Goal: Answer question/provide support: Share knowledge or assist other users

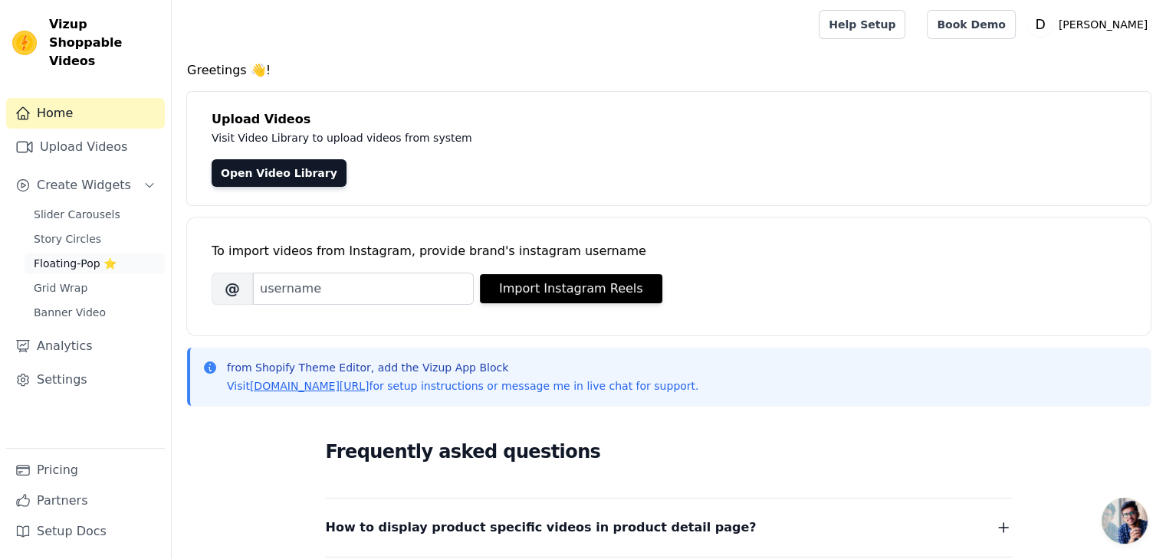
click at [80, 256] on span "Floating-Pop ⭐" at bounding box center [75, 263] width 83 height 15
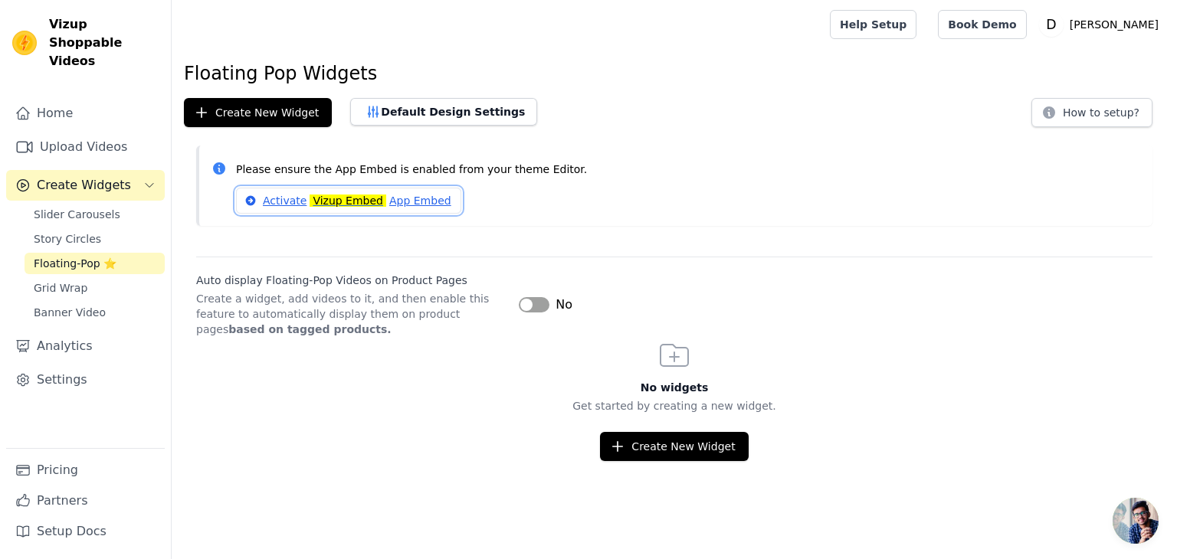
click at [427, 203] on link "Activate Vizup Embed App Embed" at bounding box center [348, 201] width 225 height 26
click at [635, 432] on button "Create New Widget" at bounding box center [674, 446] width 148 height 29
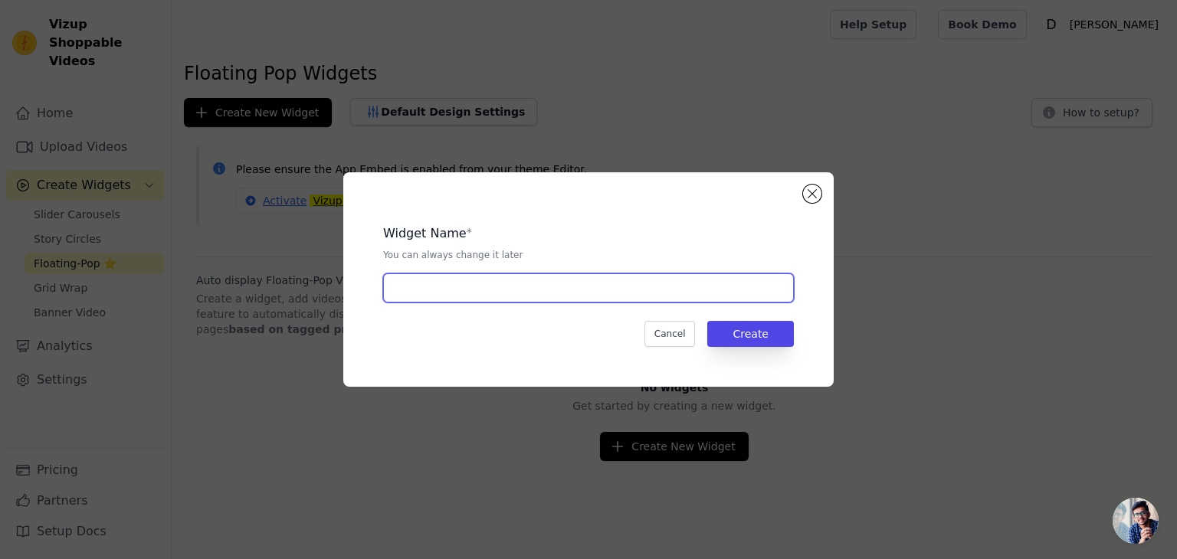
click at [488, 290] on input "text" at bounding box center [588, 288] width 411 height 29
type input "Testvideo Challenge"
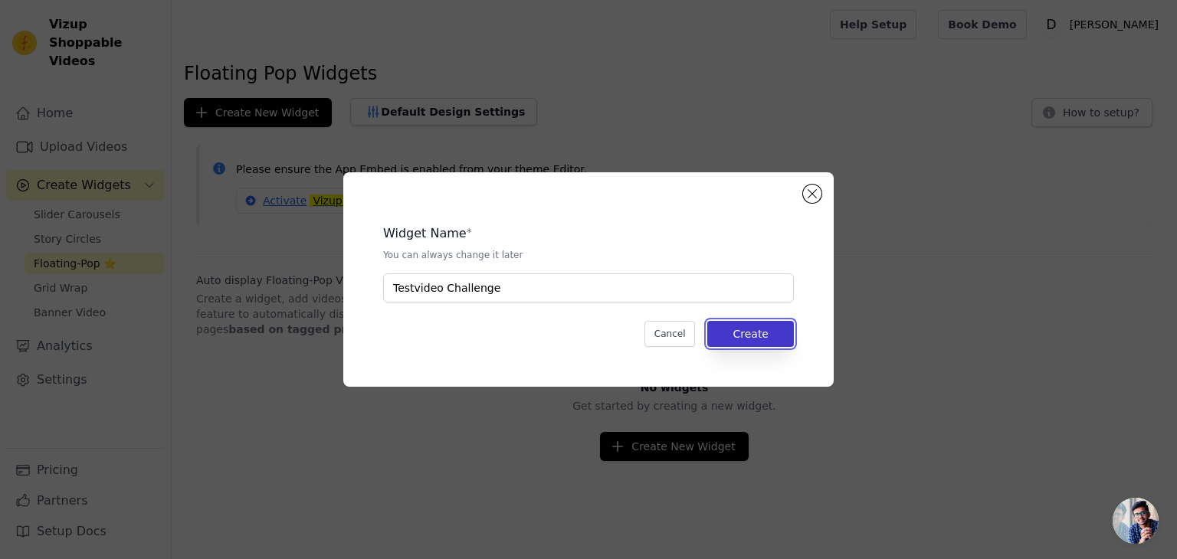
click at [772, 339] on button "Create" at bounding box center [750, 334] width 87 height 26
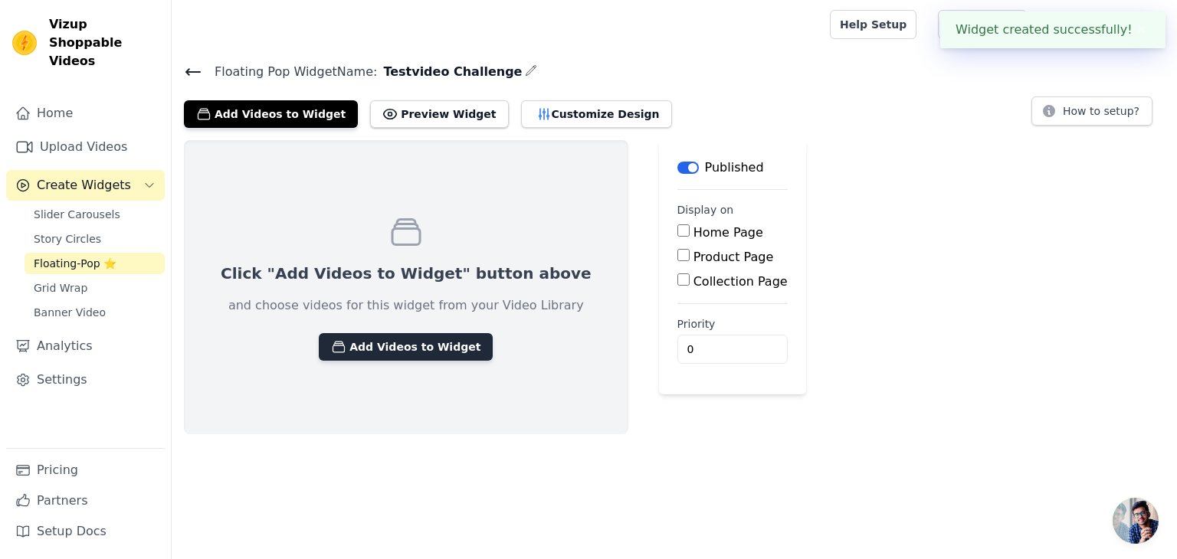
click at [367, 354] on button "Add Videos to Widget" at bounding box center [406, 347] width 174 height 28
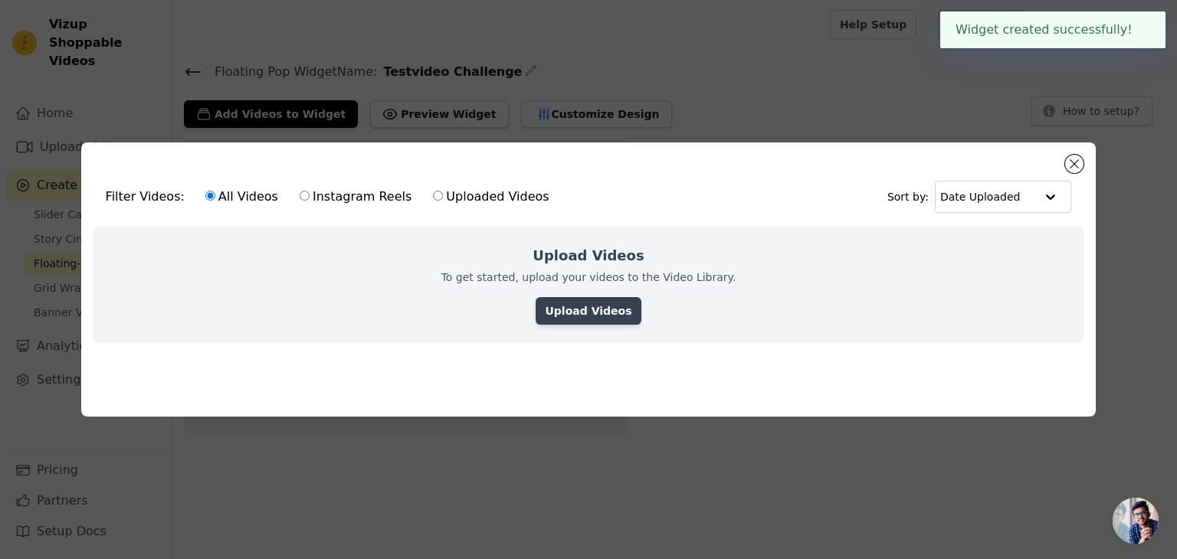
click at [592, 314] on link "Upload Videos" at bounding box center [588, 311] width 105 height 28
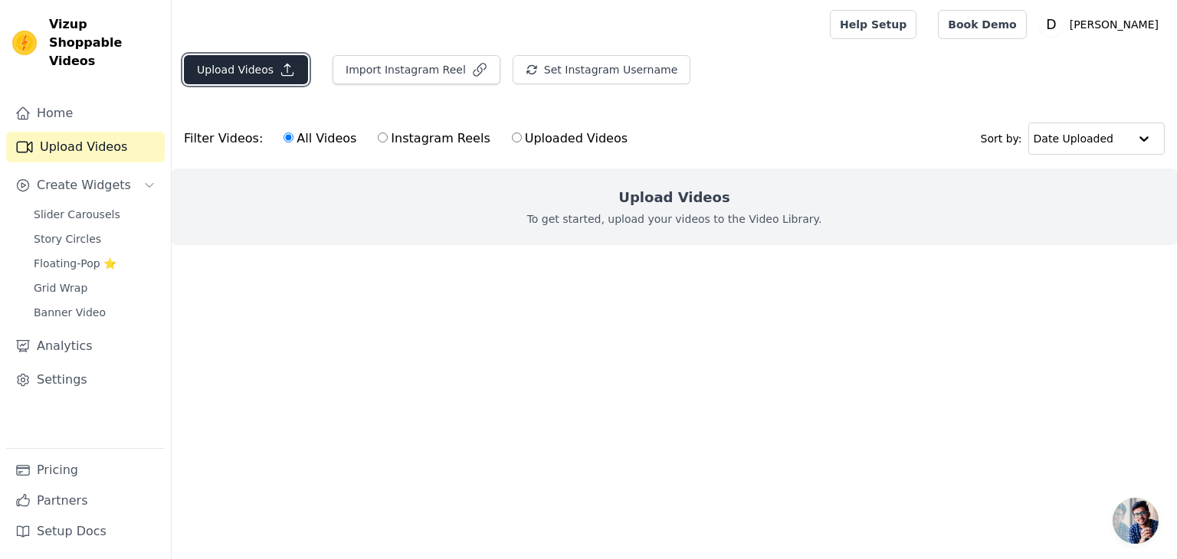
click at [280, 71] on icon "button" at bounding box center [287, 69] width 15 height 15
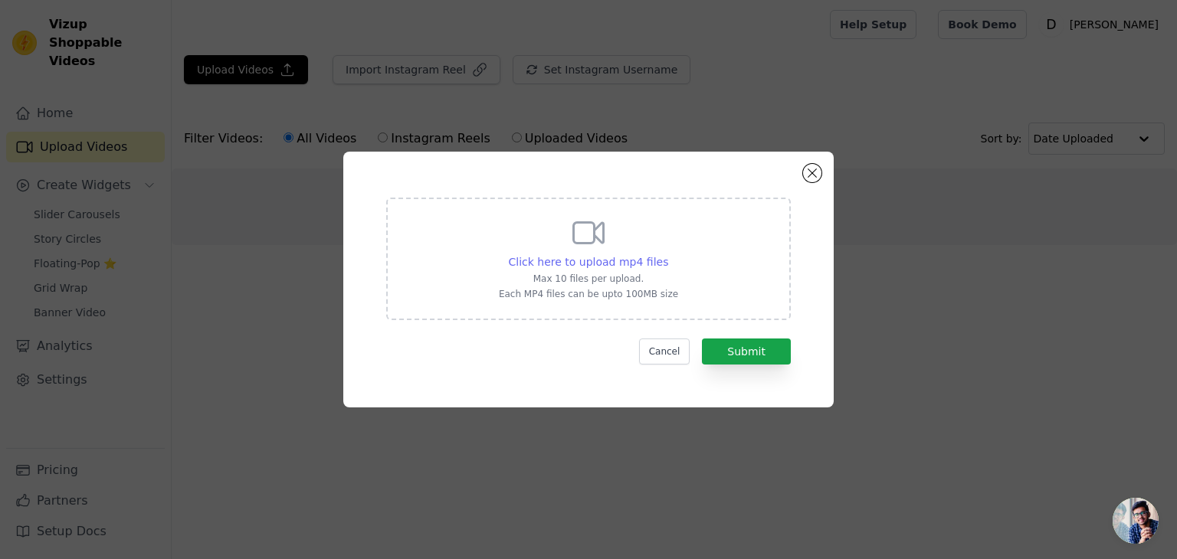
click at [612, 261] on span "Click here to upload mp4 files" at bounding box center [589, 262] width 160 height 12
click at [667, 254] on input "Click here to upload mp4 files Max 10 files per upload. Each MP4 files can be u…" at bounding box center [667, 254] width 1 height 1
type input "C:\fakepath\Genussvoll_Schlank_(2)_V1.mp4"
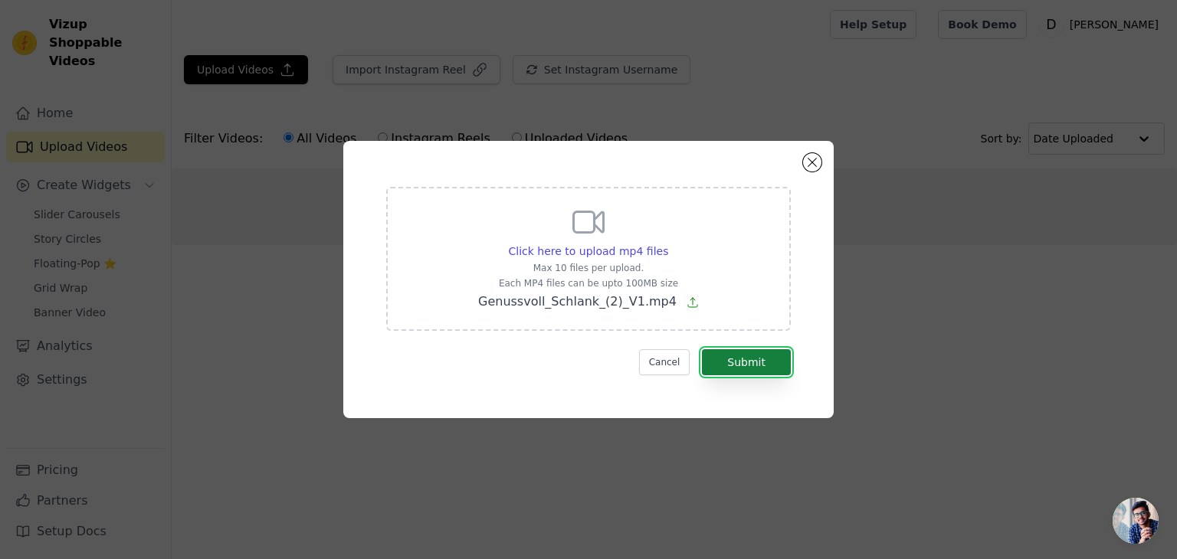
click at [743, 361] on button "Submit" at bounding box center [746, 362] width 89 height 26
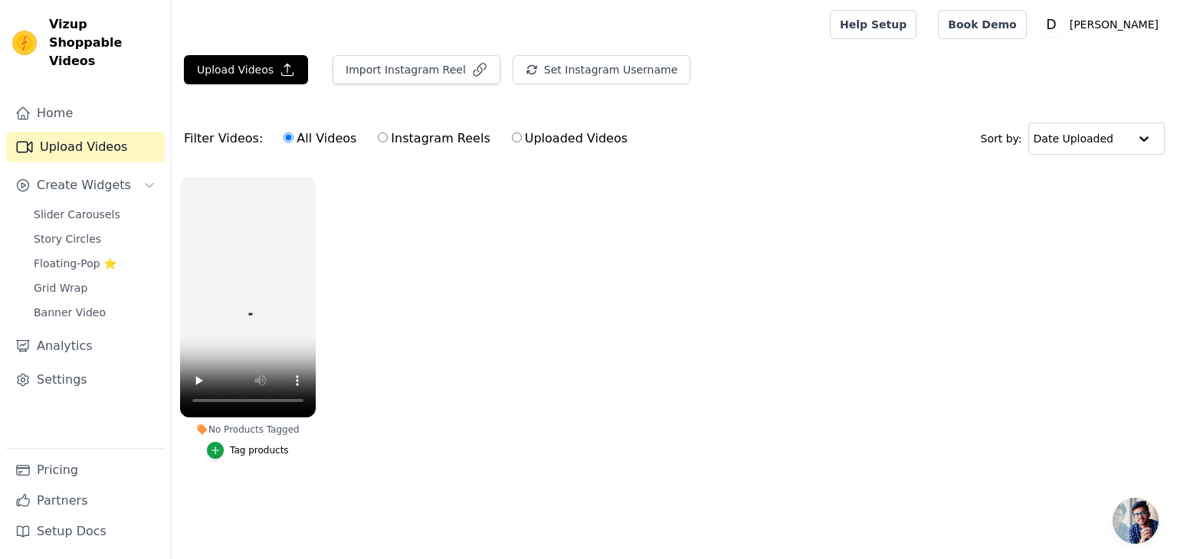
click at [592, 295] on ul "No Products Tagged Tag products" at bounding box center [674, 334] width 1005 height 330
click at [1145, 511] on span "Chat öffnen" at bounding box center [1136, 521] width 46 height 46
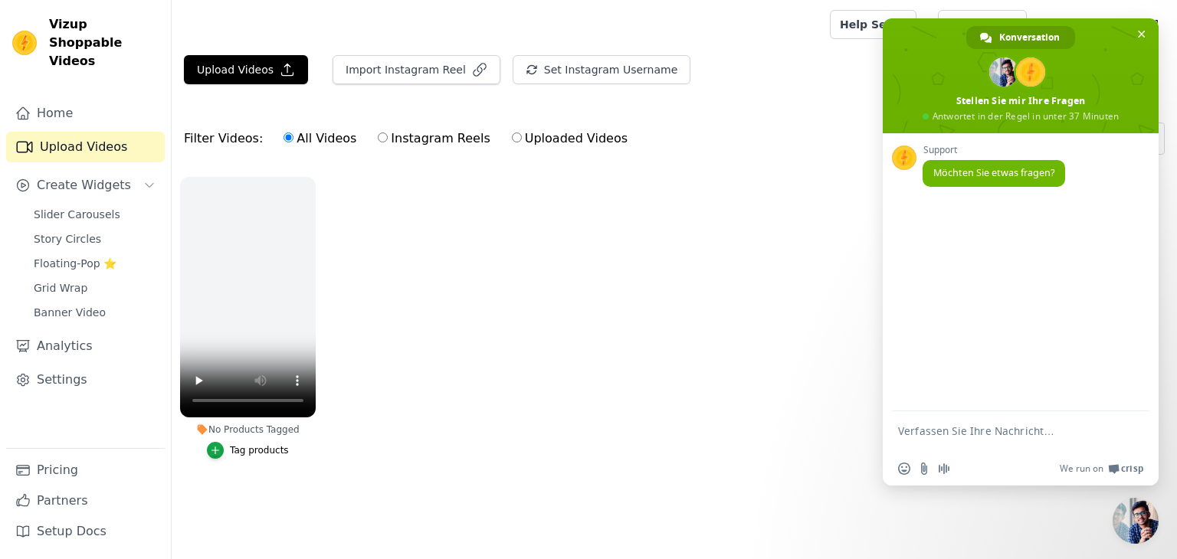
type textarea "H"
type textarea "Wie kann ich das Videoformat von 9:16 auf 16:9 stellen?"
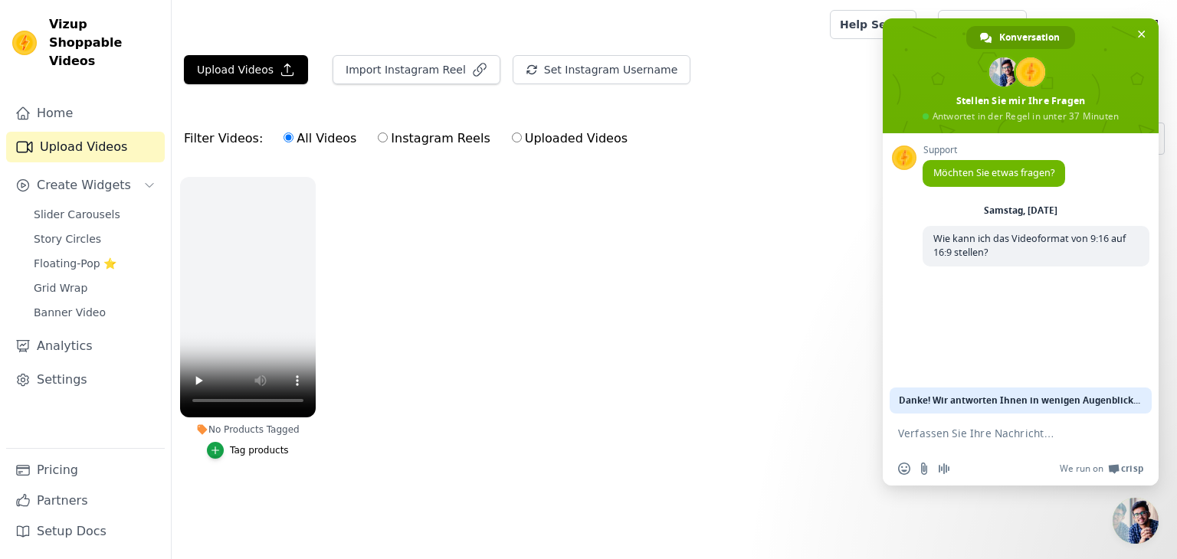
click at [378, 139] on input "Instagram Reels" at bounding box center [383, 138] width 10 height 10
radio input "true"
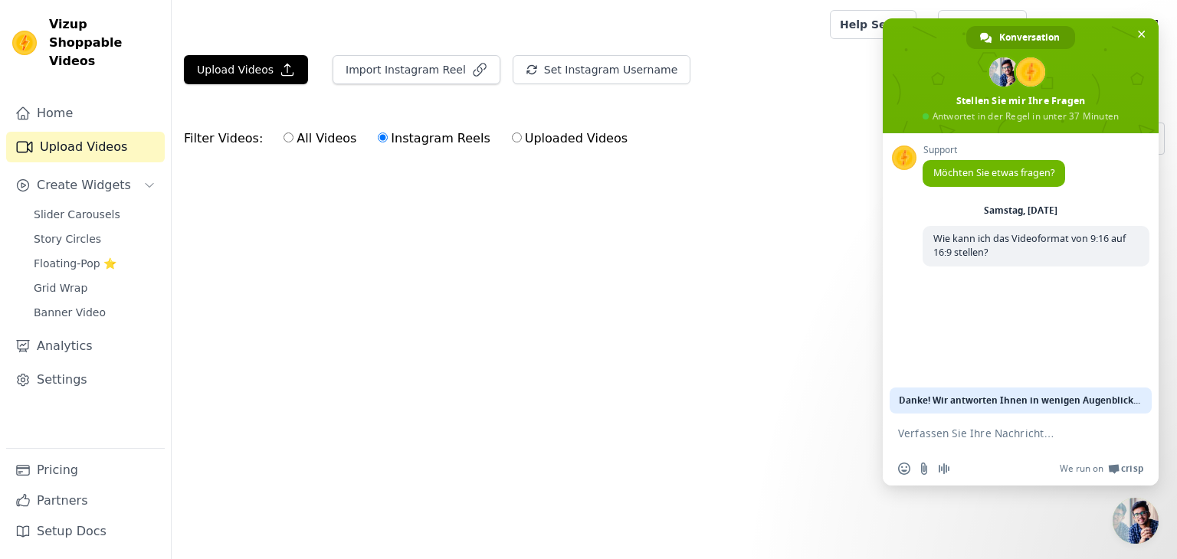
click at [295, 141] on label "All Videos" at bounding box center [320, 139] width 74 height 20
click at [294, 141] on input "All Videos" at bounding box center [289, 138] width 10 height 10
radio input "true"
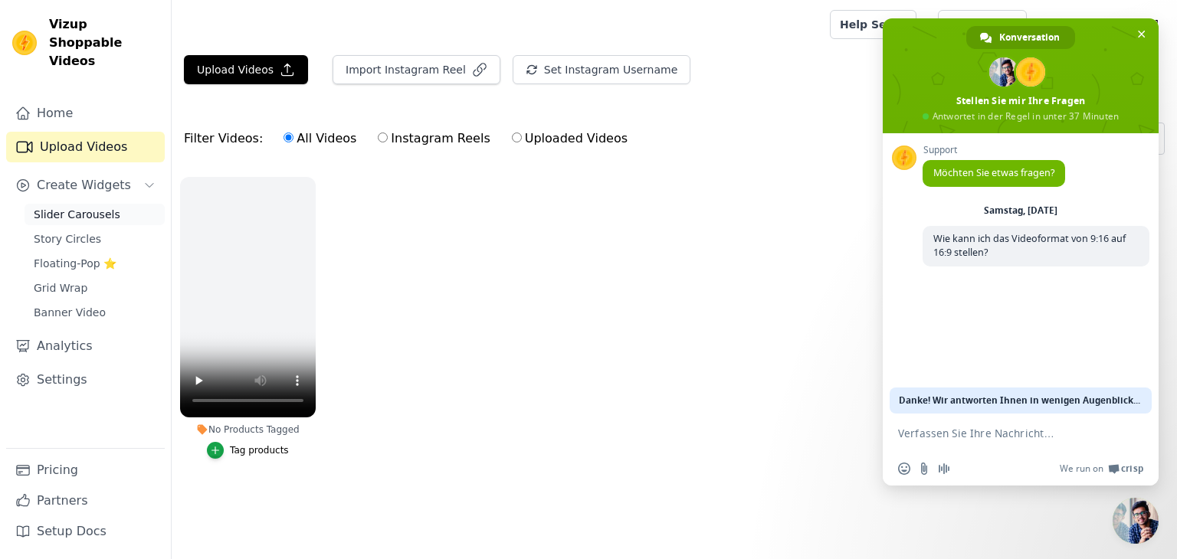
click at [87, 207] on span "Slider Carousels" at bounding box center [77, 214] width 87 height 15
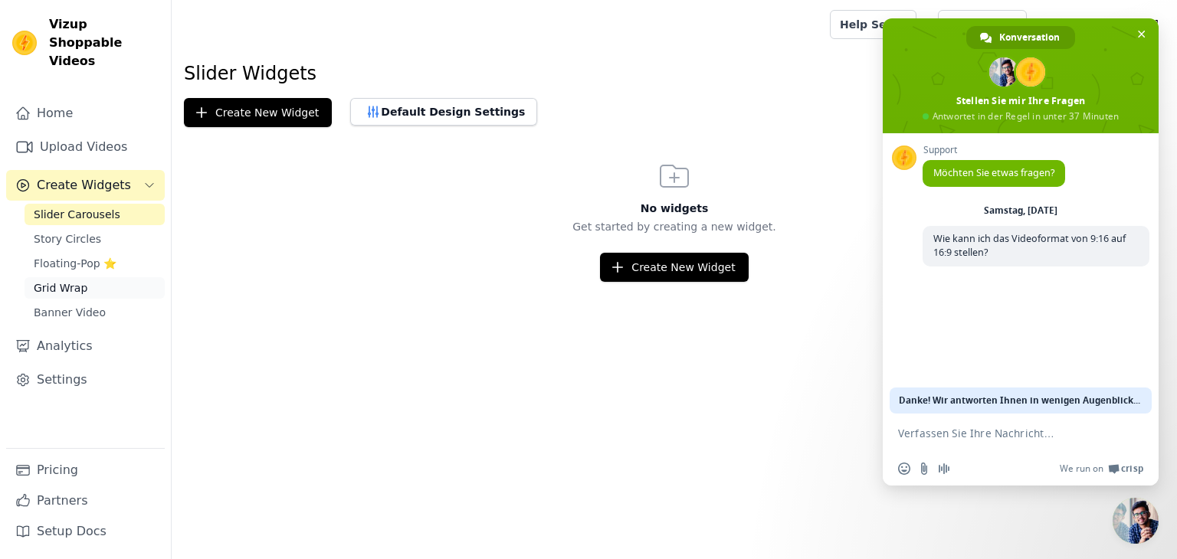
click at [67, 280] on span "Grid Wrap" at bounding box center [61, 287] width 54 height 15
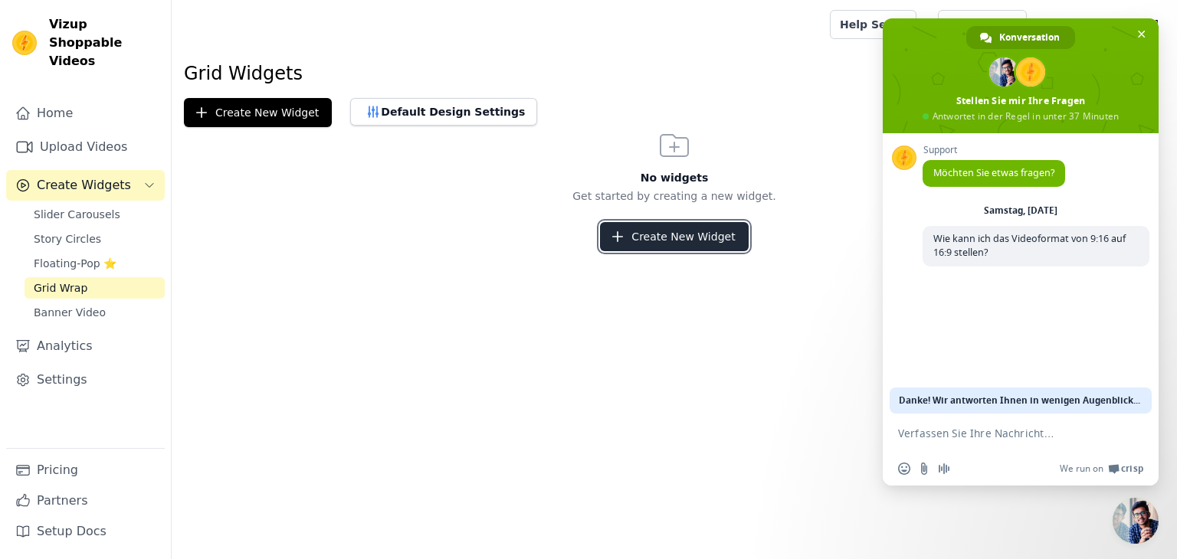
click at [715, 237] on button "Create New Widget" at bounding box center [674, 236] width 148 height 29
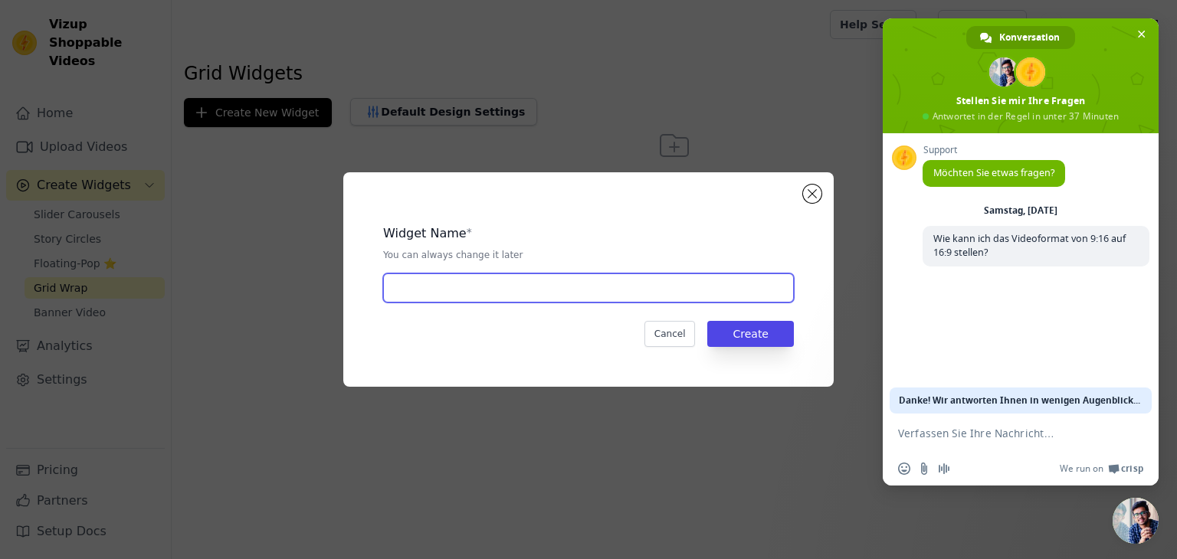
click at [521, 296] on input "text" at bounding box center [588, 288] width 411 height 29
type input "grid 1"
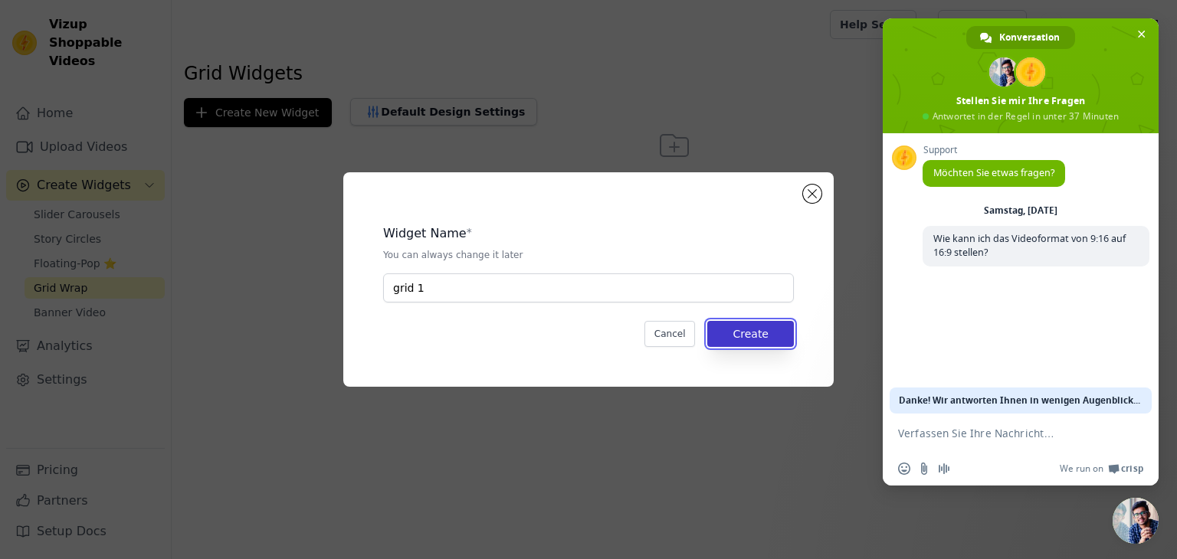
click at [789, 339] on button "Create" at bounding box center [750, 334] width 87 height 26
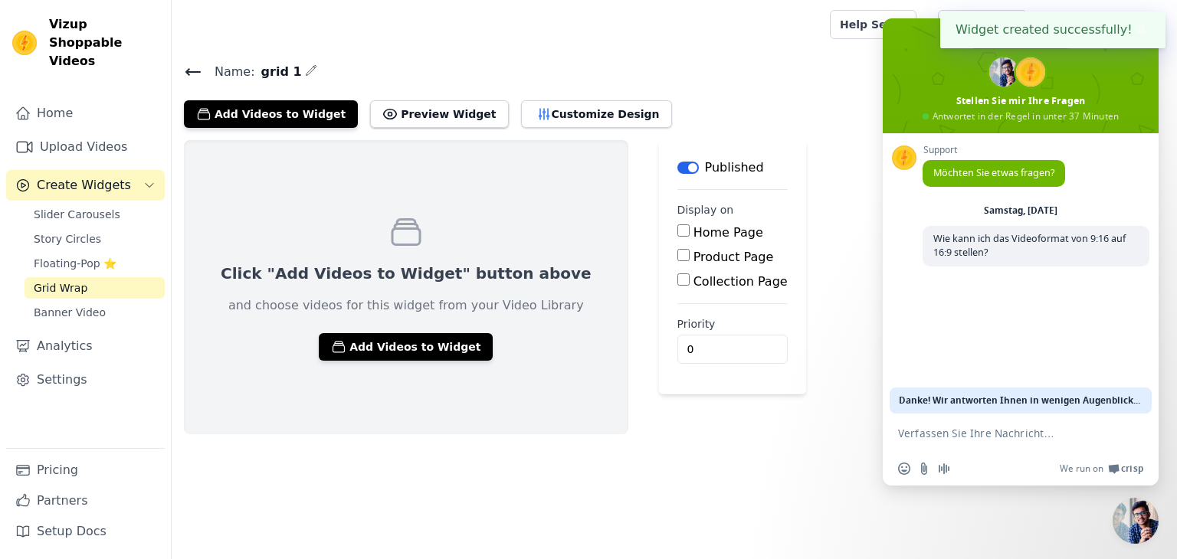
click at [694, 254] on label "Product Page" at bounding box center [734, 257] width 80 height 15
click at [677, 254] on input "Product Page" at bounding box center [683, 255] width 12 height 12
checkbox input "true"
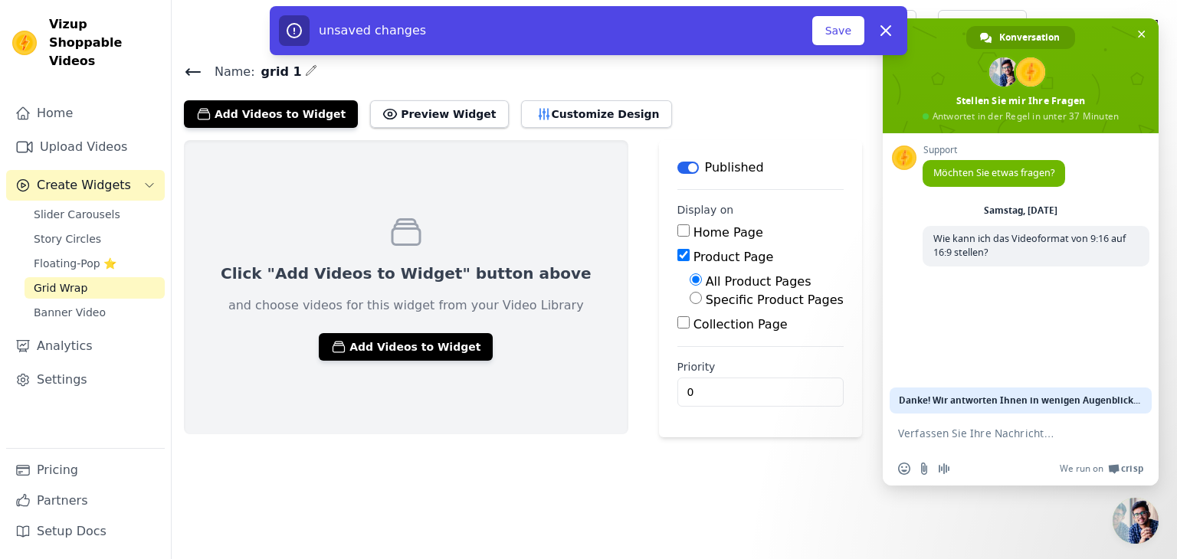
click at [690, 297] on input "Specific Product Pages" at bounding box center [696, 298] width 12 height 12
radio input "true"
click at [690, 331] on button "Select Products" at bounding box center [741, 335] width 103 height 26
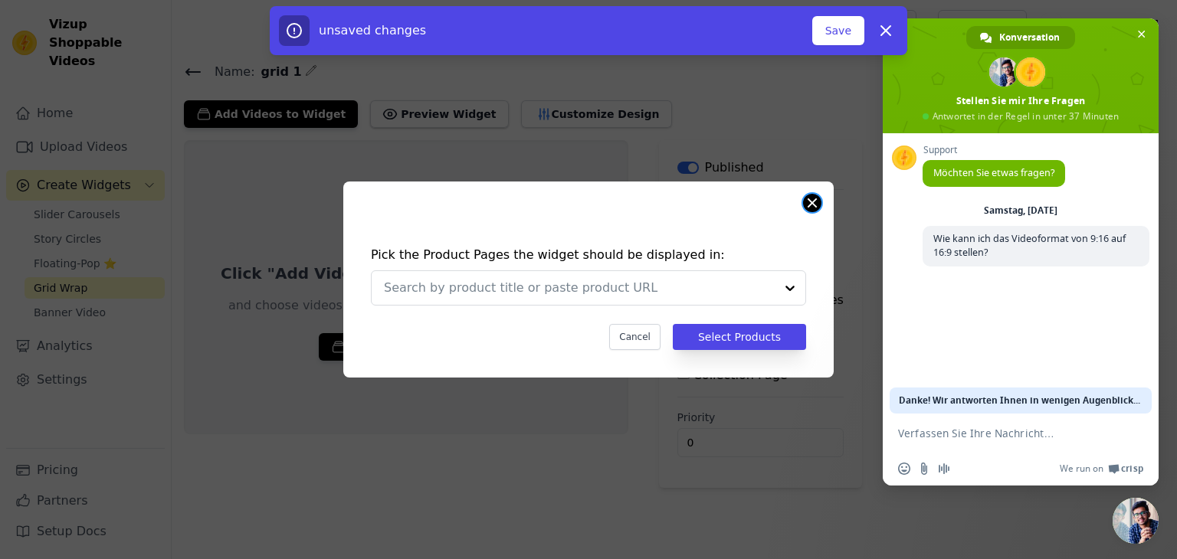
click at [818, 202] on button "Close modal" at bounding box center [812, 203] width 18 height 18
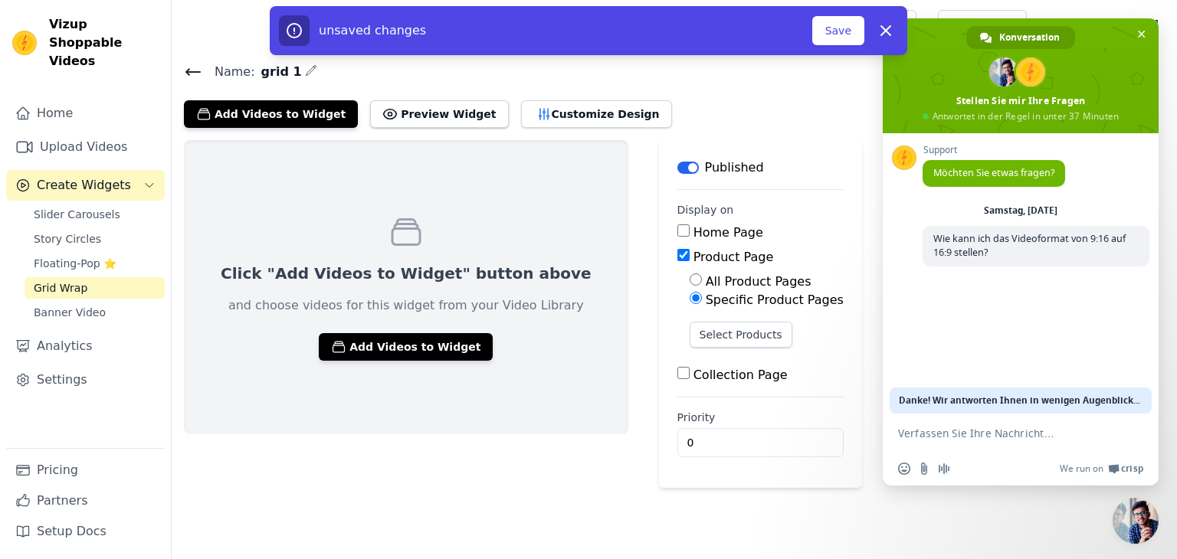
click at [375, 359] on div "Click "Add Videos to Widget" button above and choose videos for this widget fro…" at bounding box center [406, 287] width 444 height 294
click at [381, 349] on button "Add Videos to Widget" at bounding box center [406, 347] width 174 height 28
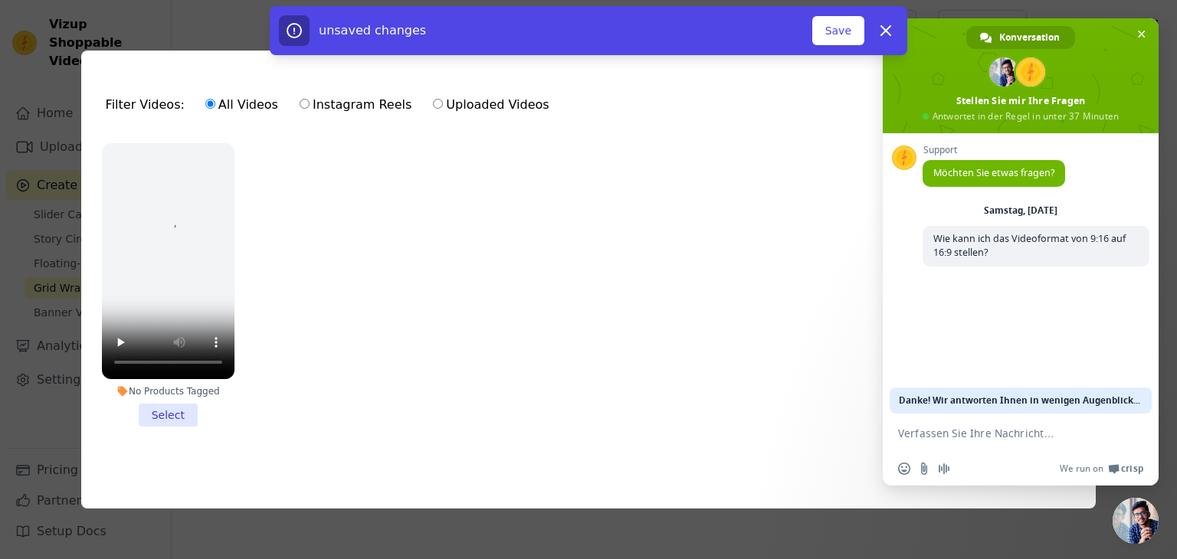
click at [172, 415] on li "No Products Tagged Select" at bounding box center [168, 285] width 133 height 284
click at [0, 0] on input "No Products Tagged Select" at bounding box center [0, 0] width 0 height 0
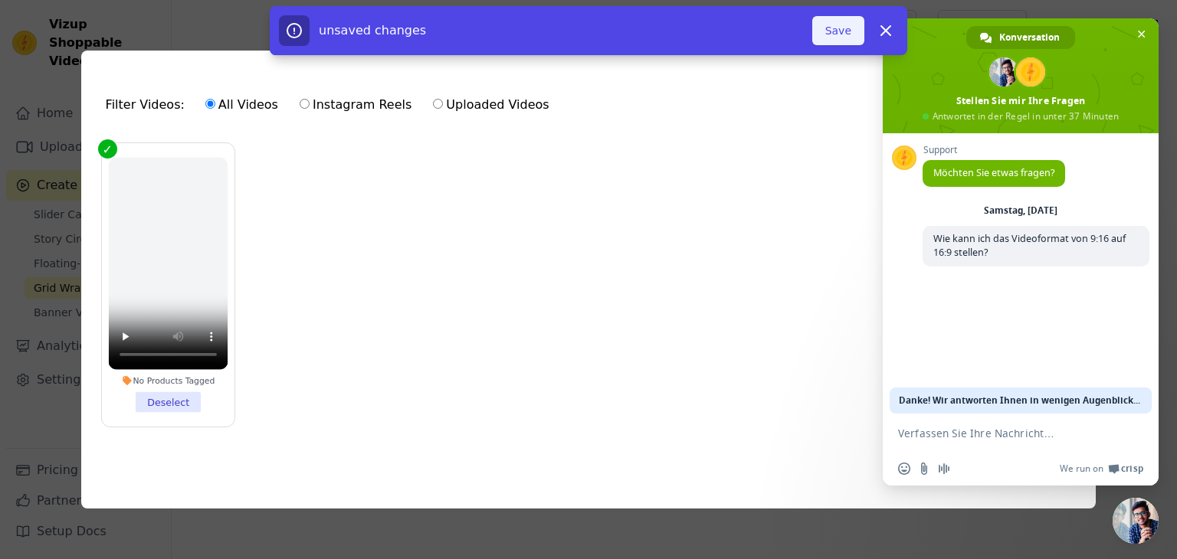
click at [834, 31] on button "Save" at bounding box center [838, 30] width 52 height 29
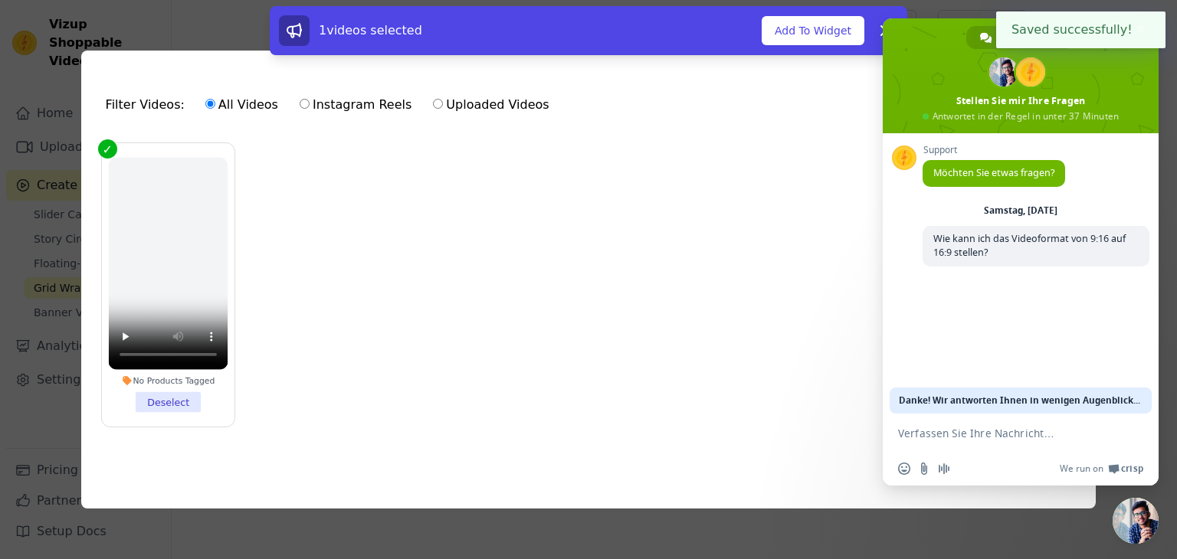
click at [633, 540] on div "Filter Videos: All Videos Instagram Reels Uploaded Videos Sort by: Date Uploade…" at bounding box center [588, 279] width 1177 height 559
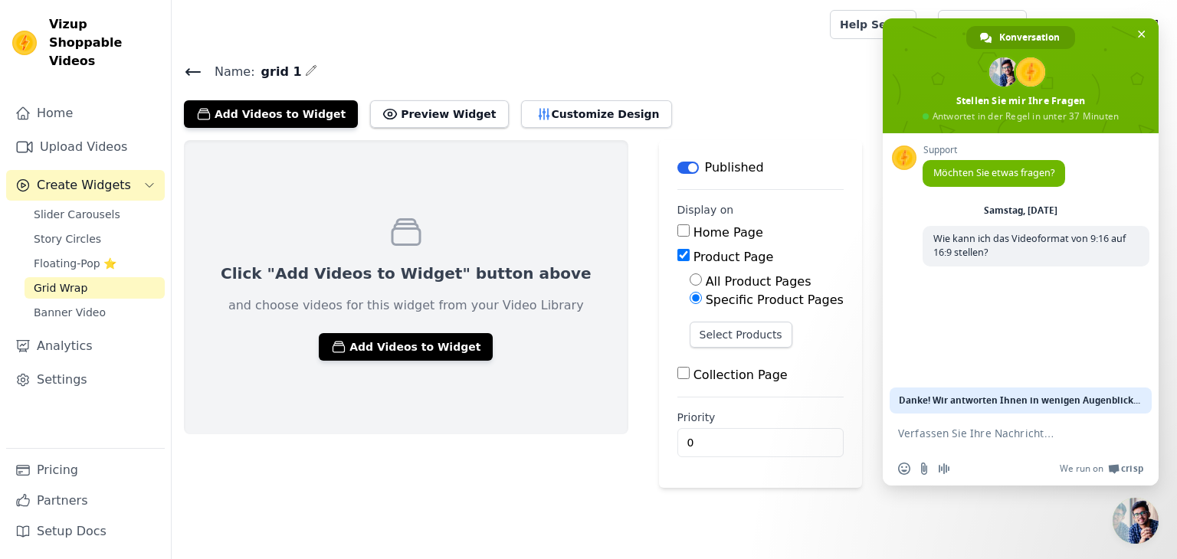
click at [705, 72] on h4 "Name: grid 1" at bounding box center [674, 71] width 981 height 21
click at [1140, 32] on span "Chat schließen" at bounding box center [1142, 35] width 8 height 8
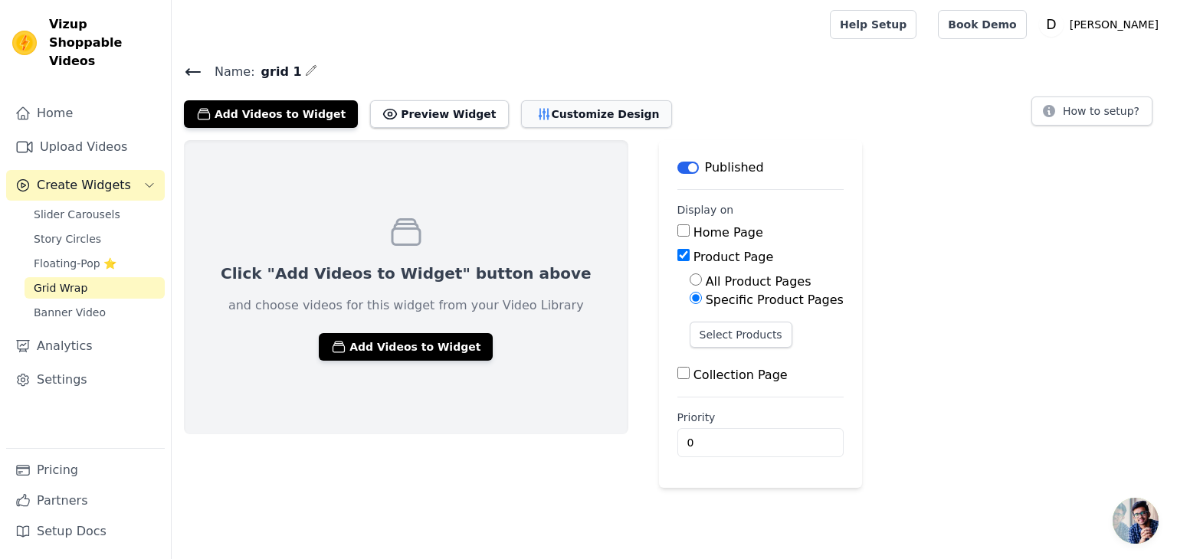
click at [550, 119] on button "Customize Design" at bounding box center [596, 114] width 151 height 28
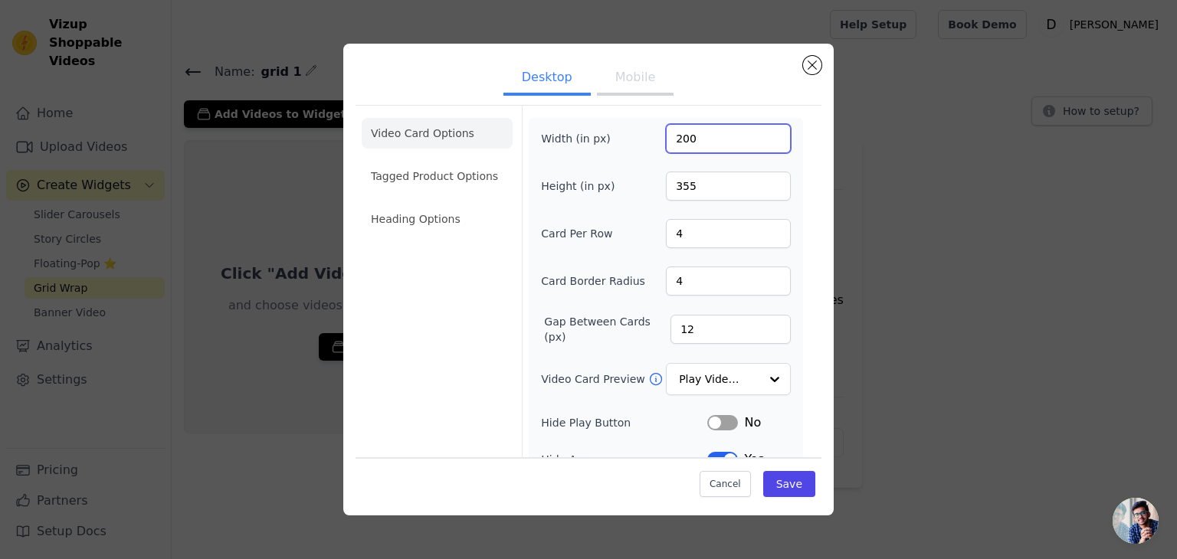
drag, startPoint x: 717, startPoint y: 136, endPoint x: 574, endPoint y: 142, distance: 142.7
click at [574, 142] on div "Width (in px) 200" at bounding box center [666, 138] width 250 height 29
type input "355"
drag, startPoint x: 715, startPoint y: 180, endPoint x: 556, endPoint y: 174, distance: 158.8
click at [556, 174] on div "Height (in px) 355" at bounding box center [666, 186] width 250 height 29
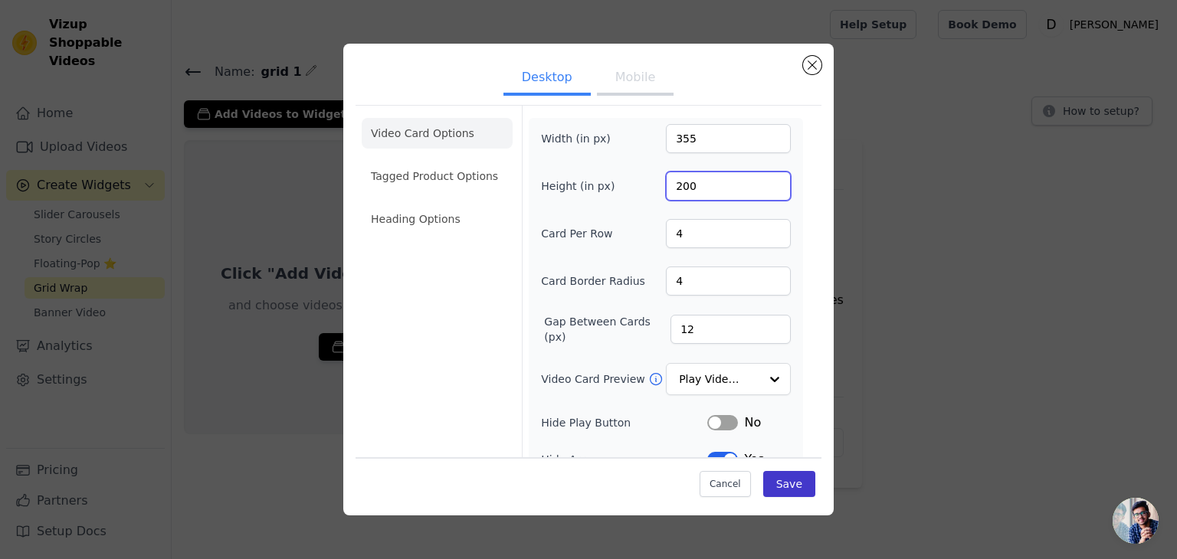
type input "200"
click at [787, 477] on button "Save" at bounding box center [789, 484] width 52 height 26
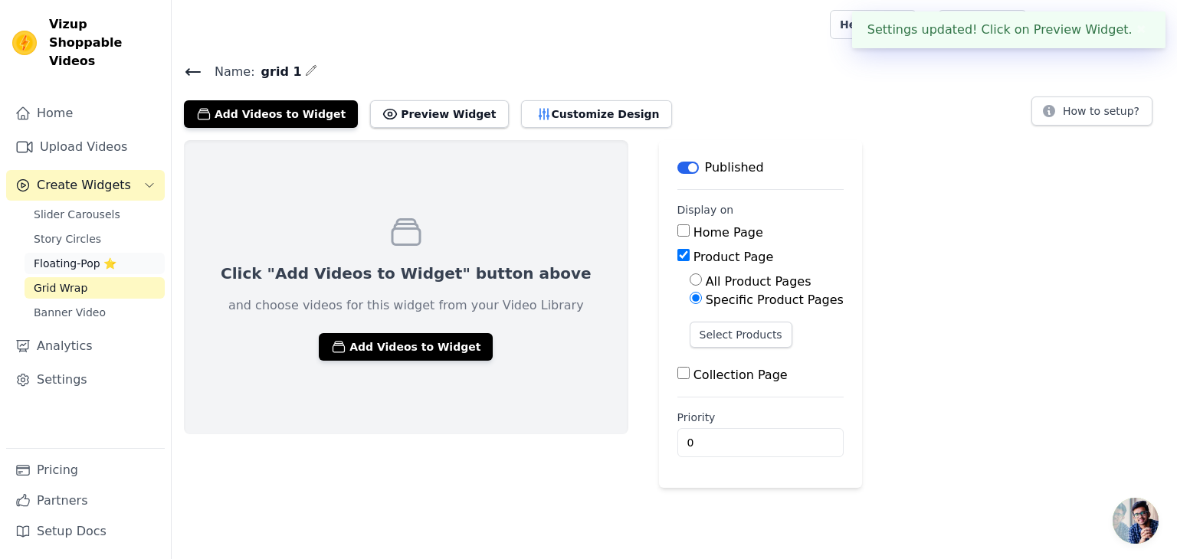
click at [86, 256] on span "Floating-Pop ⭐" at bounding box center [75, 263] width 83 height 15
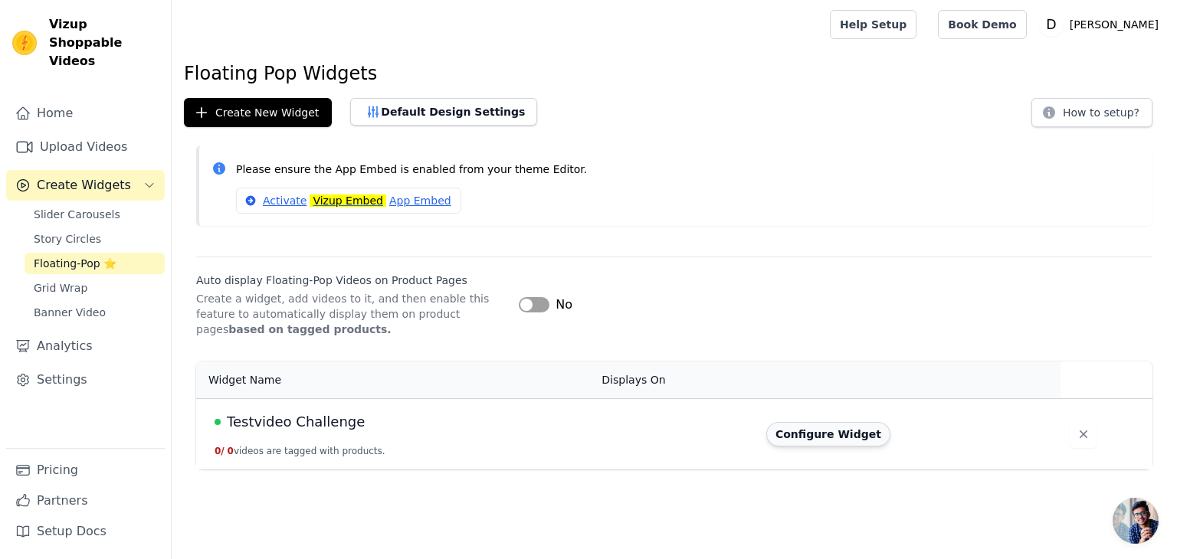
click at [860, 430] on button "Configure Widget" at bounding box center [828, 434] width 124 height 25
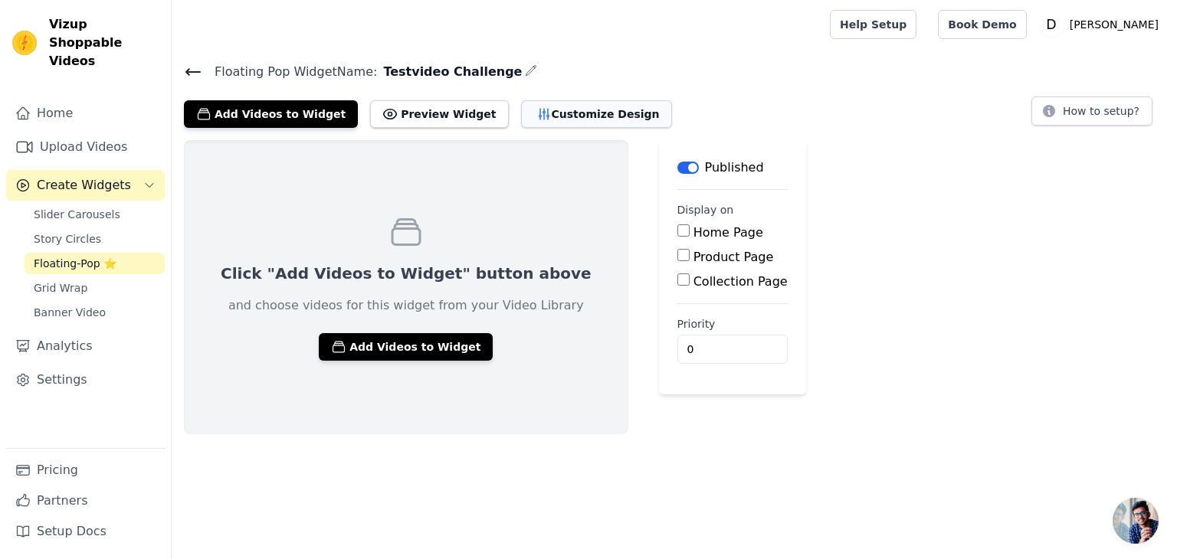
click at [575, 119] on button "Customize Design" at bounding box center [596, 114] width 151 height 28
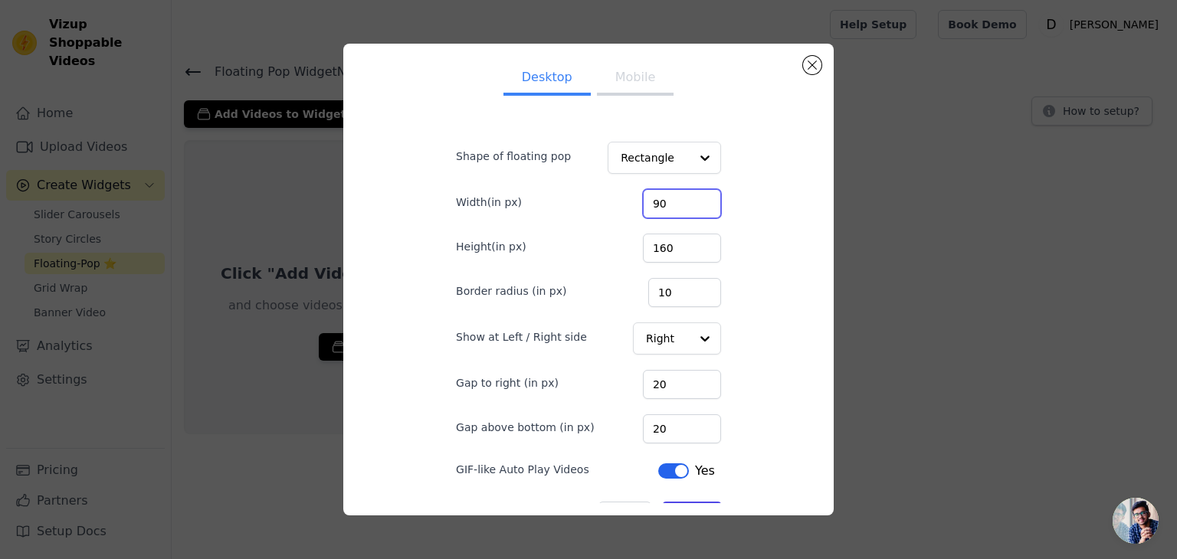
drag, startPoint x: 662, startPoint y: 198, endPoint x: 571, endPoint y: 185, distance: 92.1
click at [571, 186] on div "Width(in px) 90" at bounding box center [588, 202] width 265 height 32
type input "160"
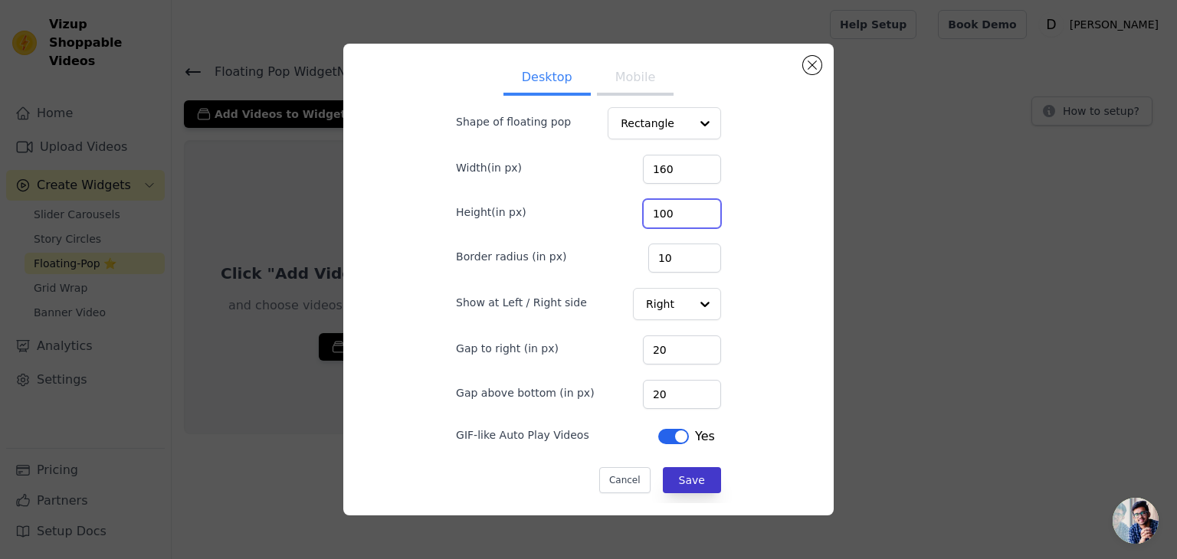
type input "100"
click at [663, 477] on button "Save" at bounding box center [692, 480] width 58 height 26
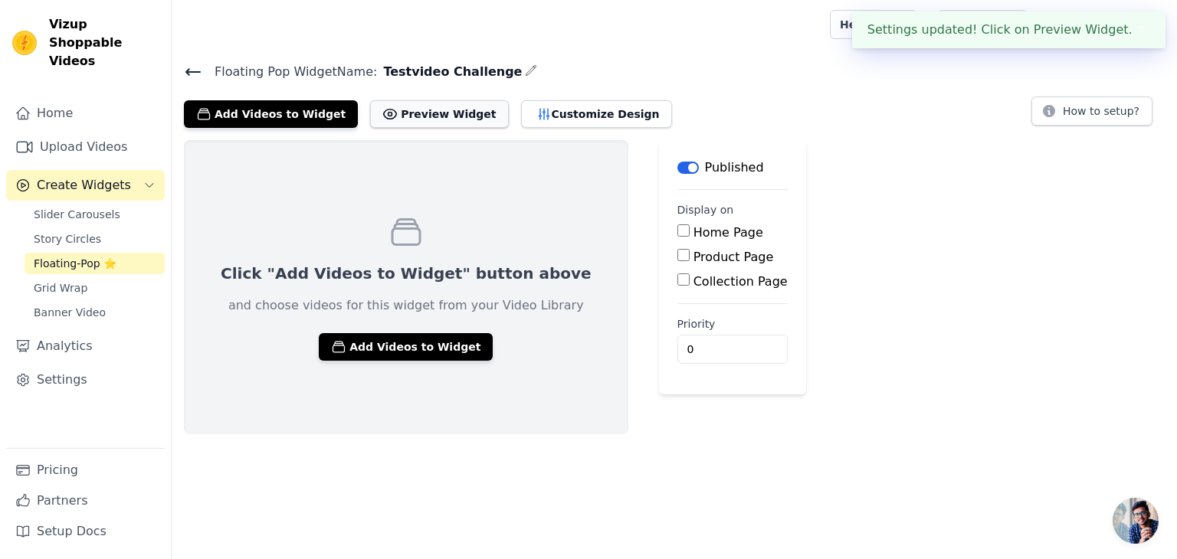
click at [411, 117] on button "Preview Widget" at bounding box center [439, 114] width 138 height 28
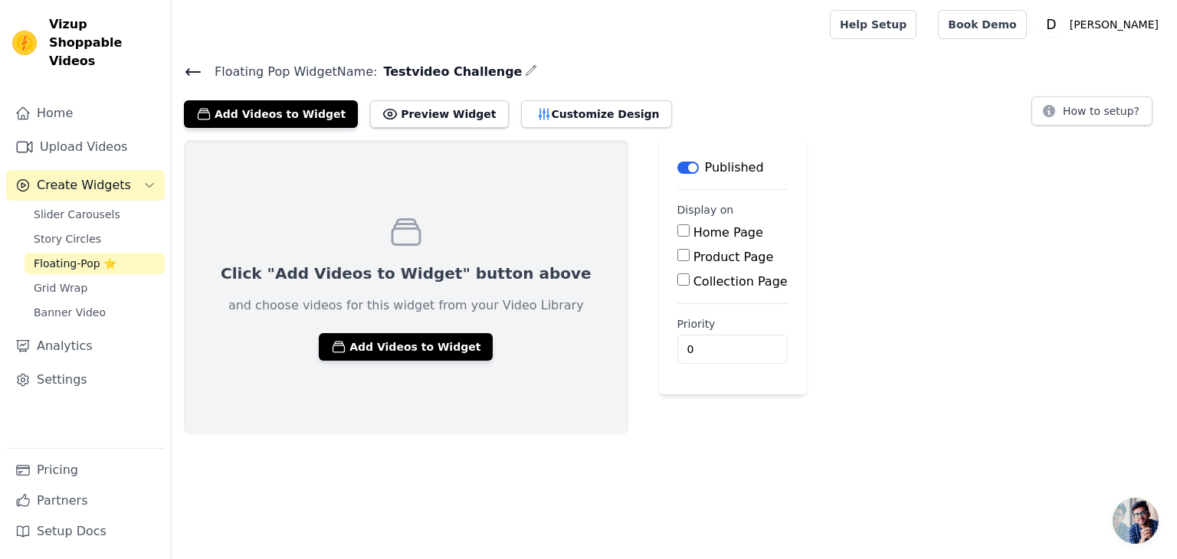
click at [677, 257] on input "Product Page" at bounding box center [683, 255] width 12 height 12
checkbox input "true"
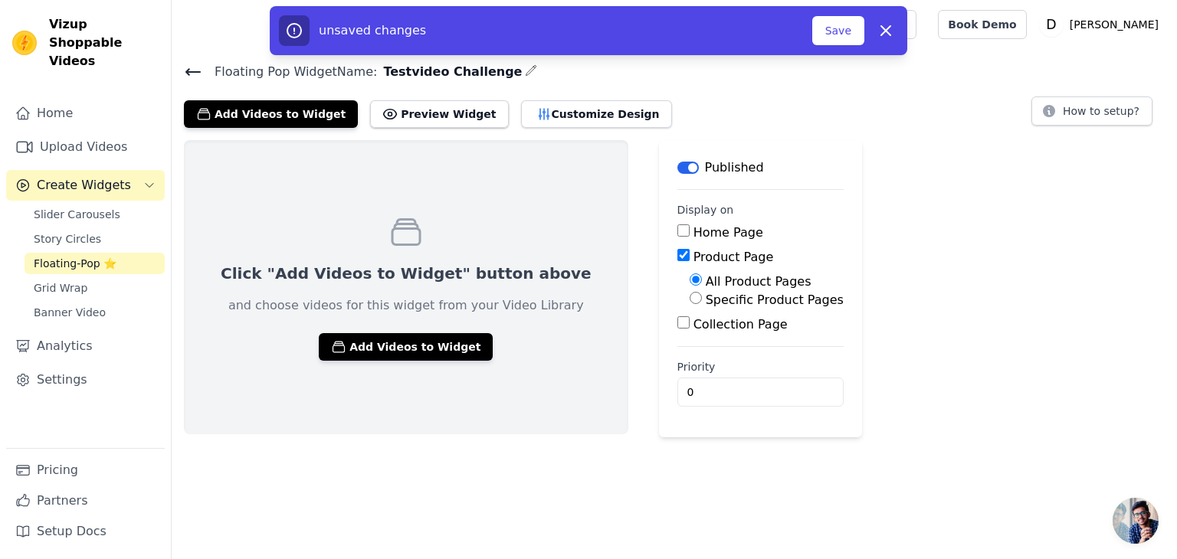
click at [706, 297] on label "Specific Product Pages" at bounding box center [775, 300] width 138 height 15
click at [690, 297] on input "Specific Product Pages" at bounding box center [696, 298] width 12 height 12
radio input "true"
click at [690, 328] on button "Select Products" at bounding box center [741, 335] width 103 height 26
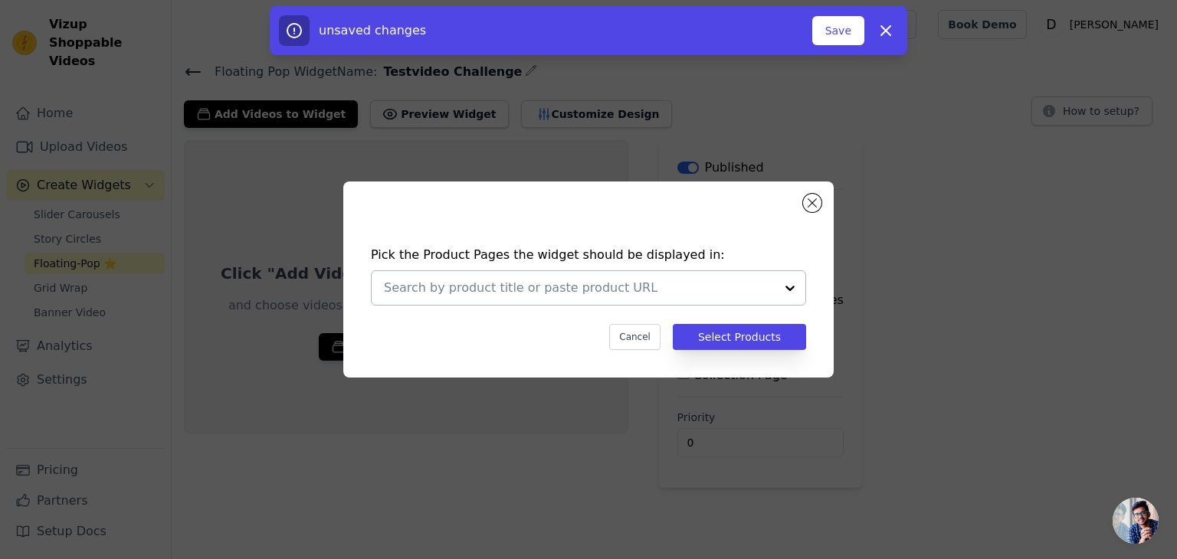
click at [688, 289] on input "text" at bounding box center [579, 288] width 391 height 18
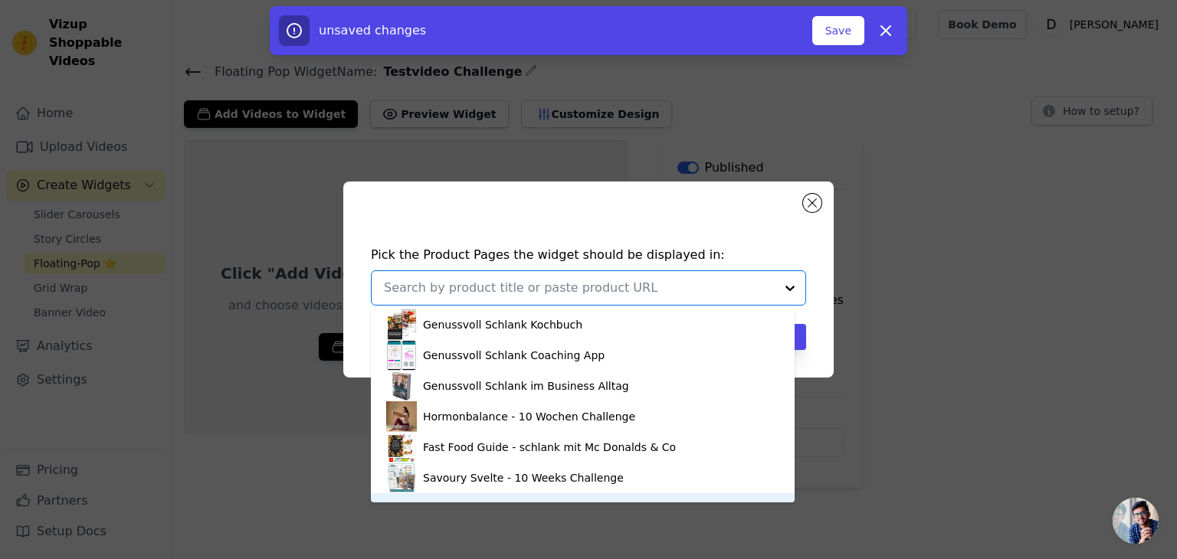
scroll to position [21, 0]
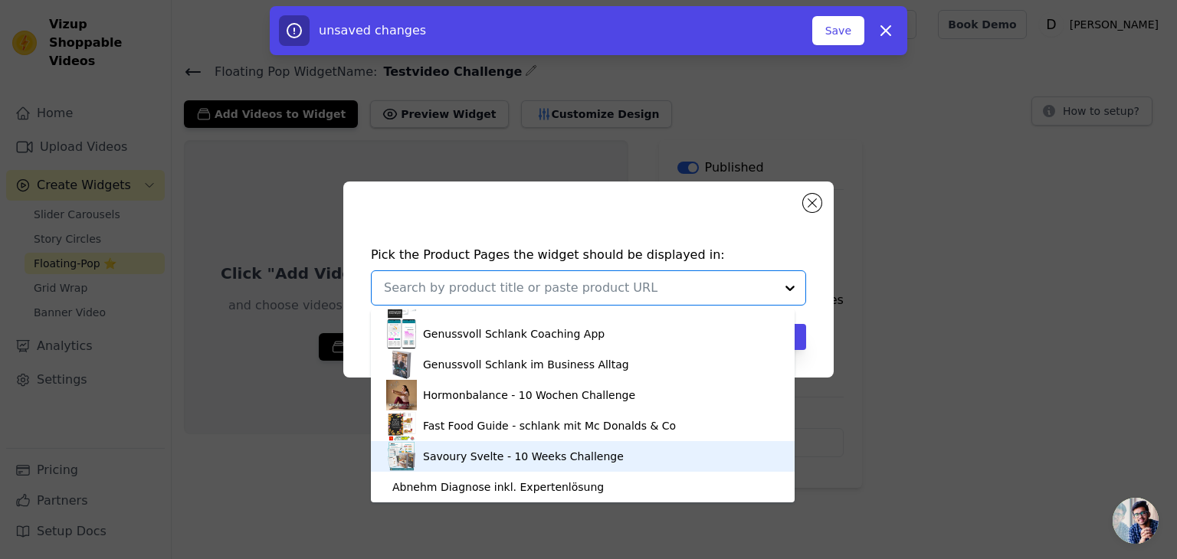
click at [598, 461] on div "Savoury Svelte - 10 Weeks Challenge" at bounding box center [582, 456] width 393 height 31
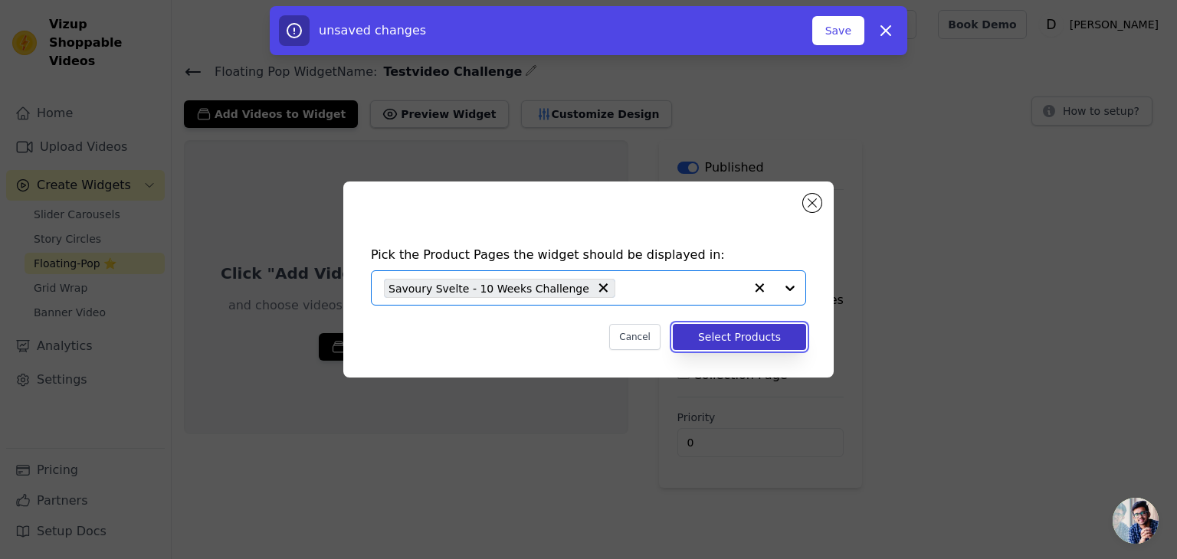
click at [745, 340] on button "Select Products" at bounding box center [739, 337] width 133 height 26
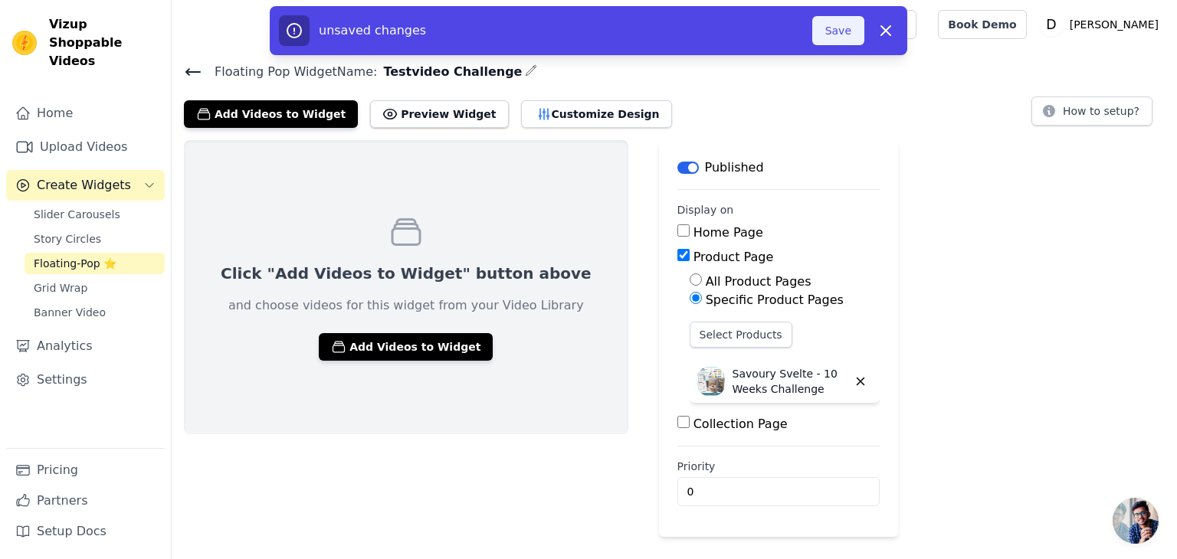
click at [846, 36] on button "Save" at bounding box center [838, 30] width 52 height 29
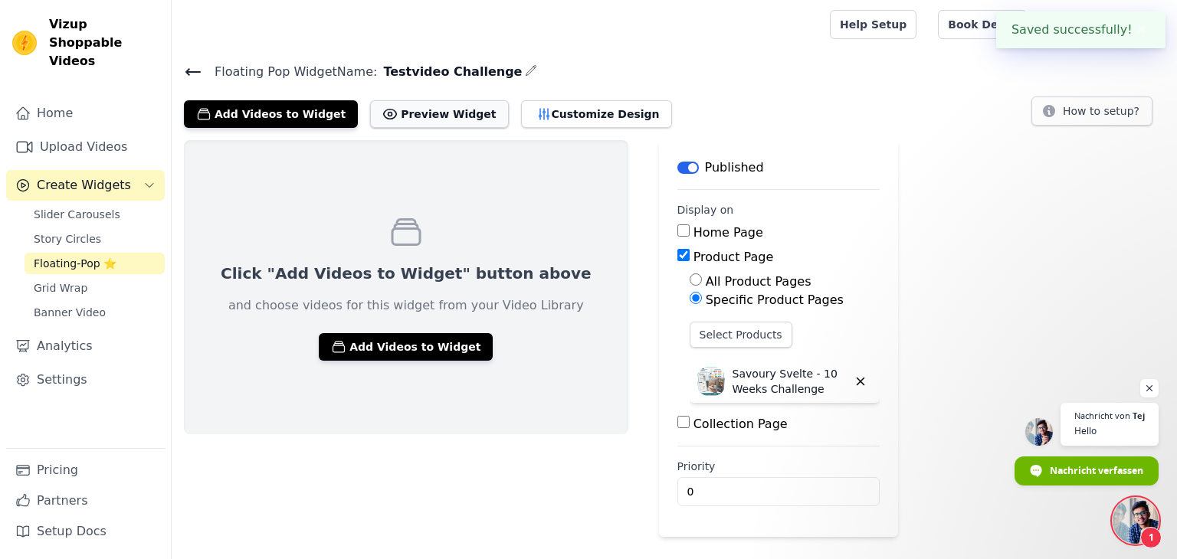
click at [392, 108] on button "Preview Widget" at bounding box center [439, 114] width 138 height 28
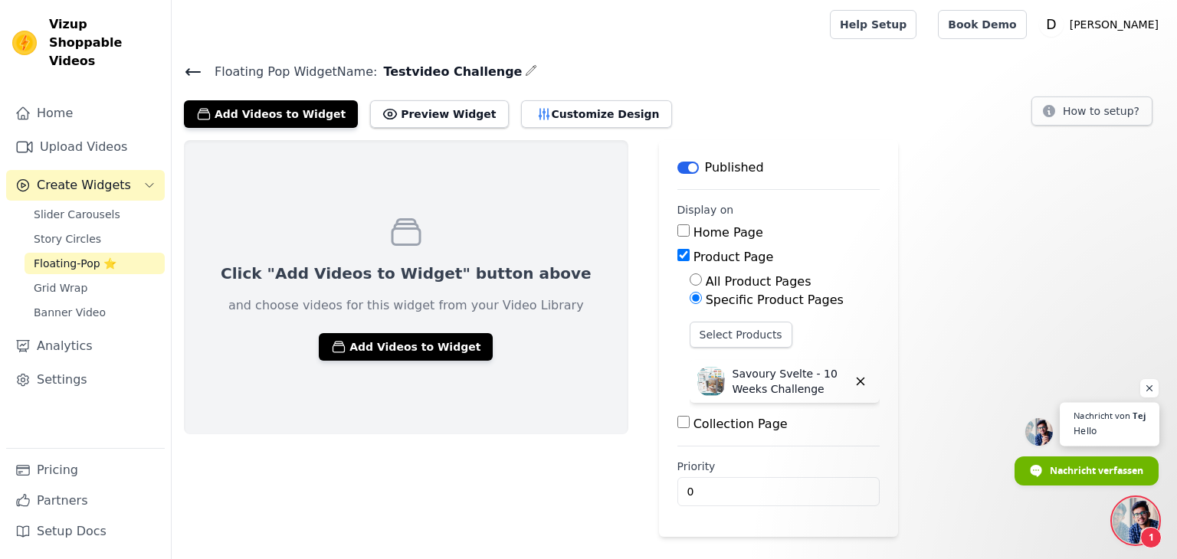
click at [1079, 427] on span "Hello" at bounding box center [1109, 431] width 71 height 15
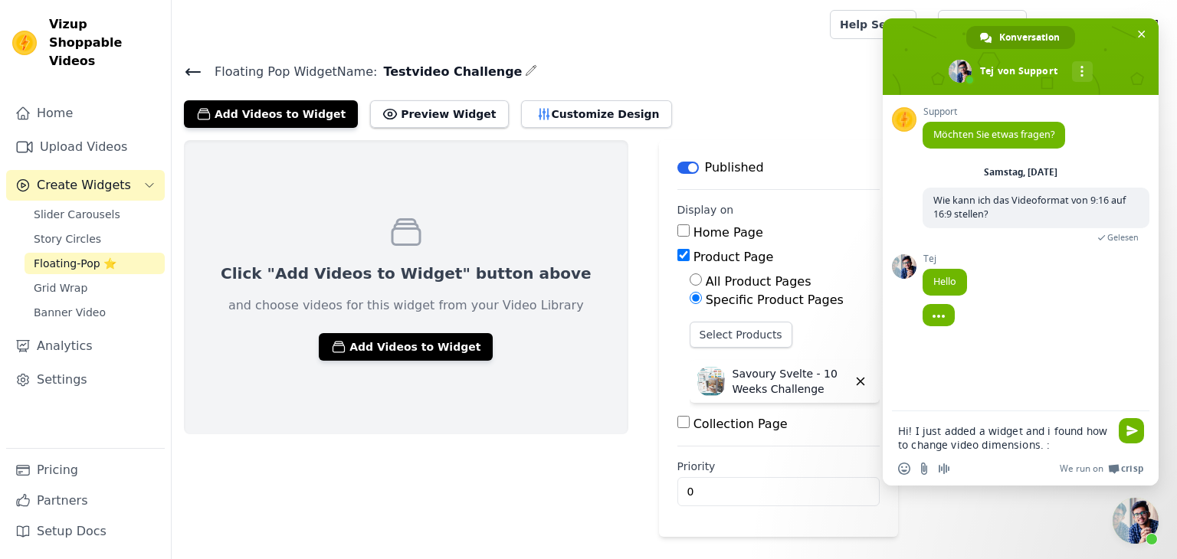
type textarea "Hi! I just added a widget and i found how to change video dimensions. :)"
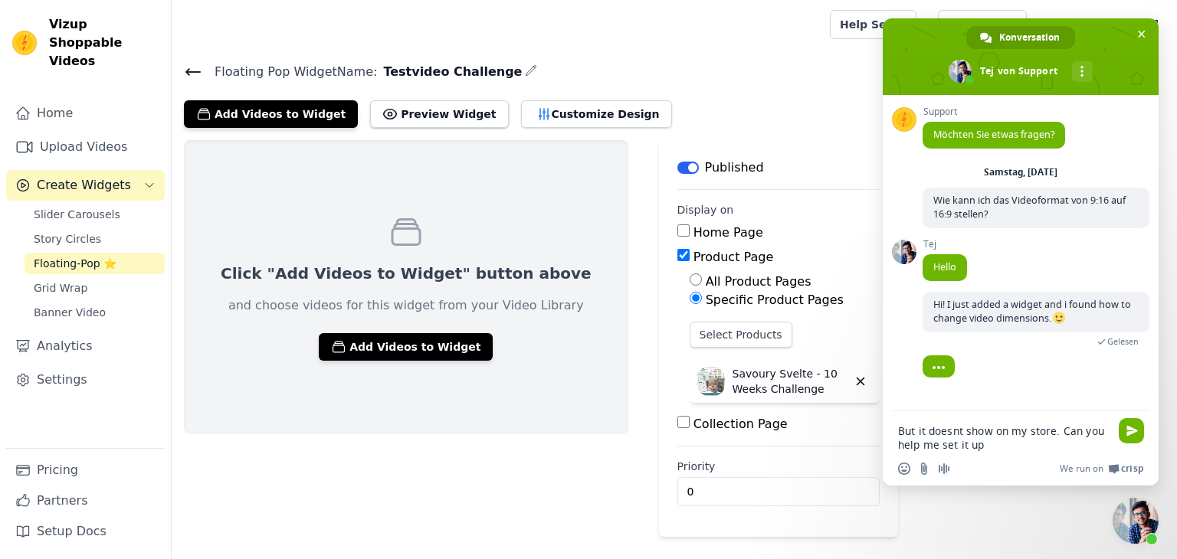
type textarea "But it doesnt show on my store. Can you help me set it up?"
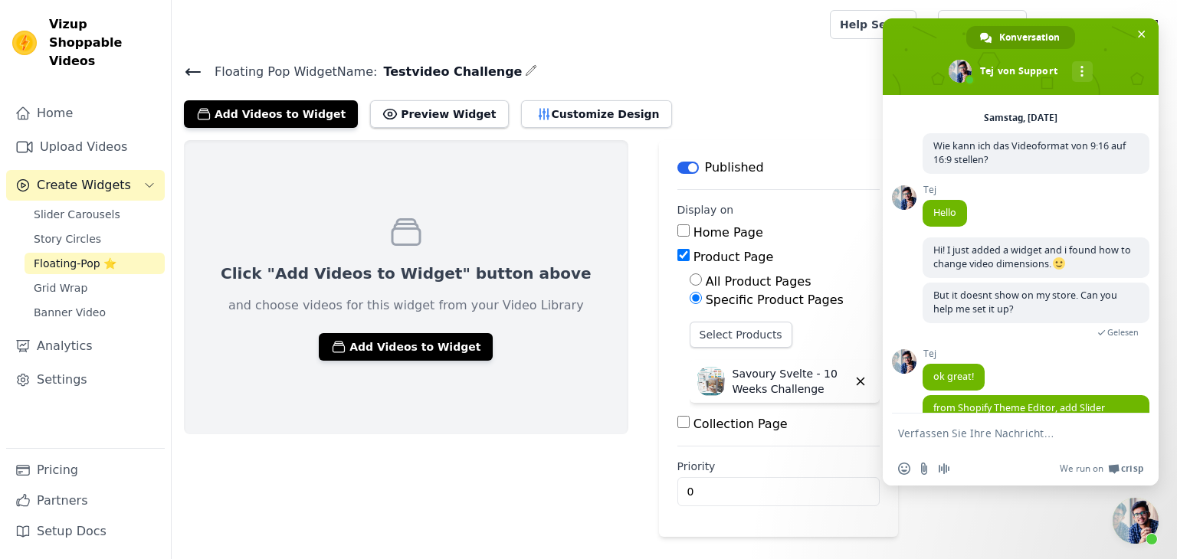
scroll to position [115, 0]
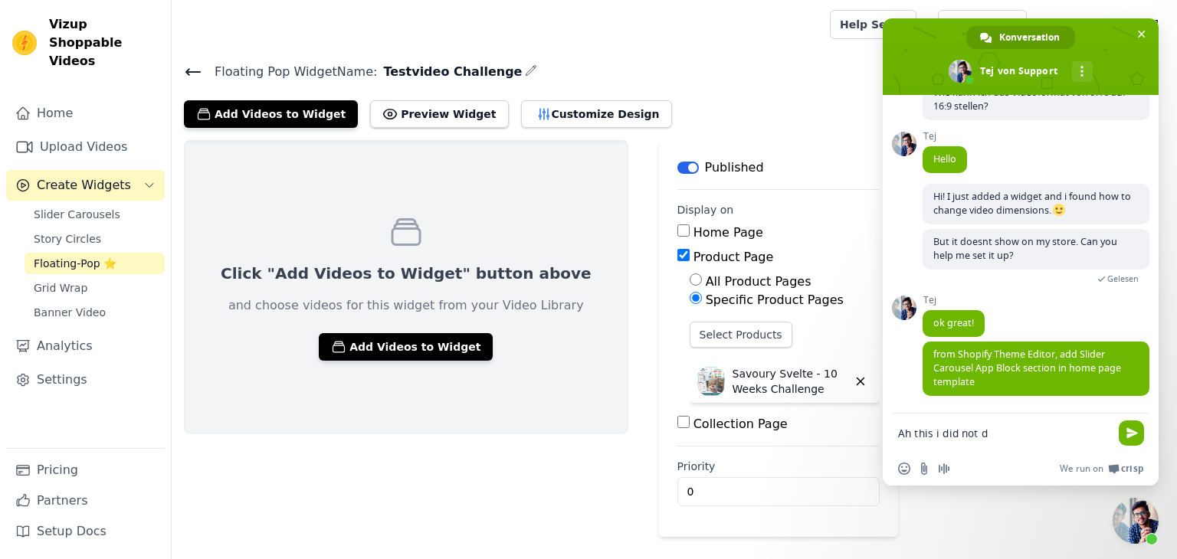
type textarea "Ah this i did not do"
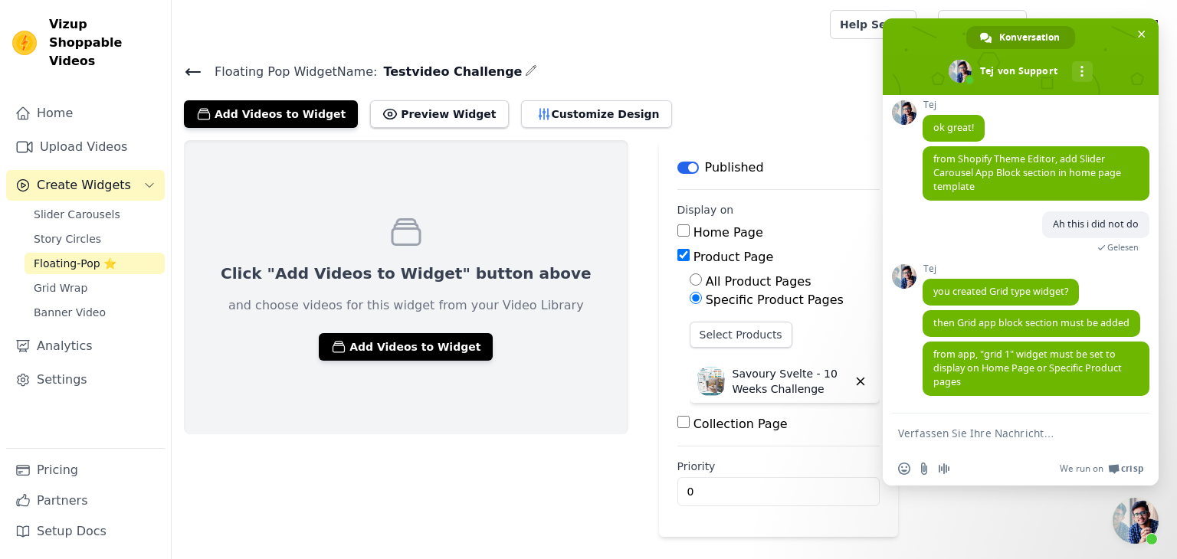
scroll to position [314, 0]
click at [959, 436] on textarea "Verfassen Sie Ihre Nachricht…" at bounding box center [1004, 434] width 212 height 14
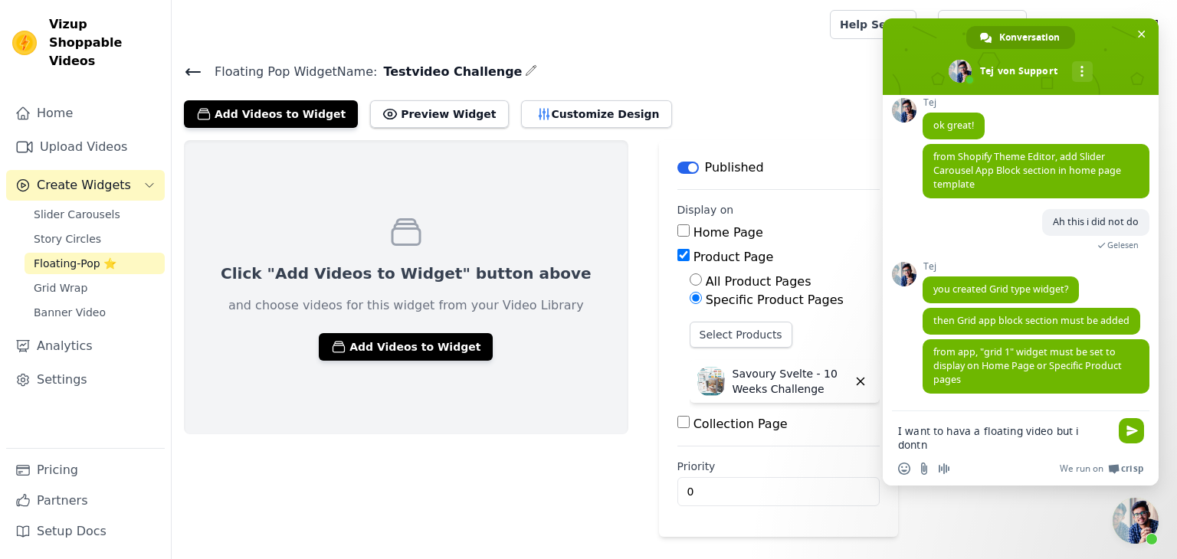
scroll to position [317, 0]
type textarea "I want to hava a floating video but i dontn know which app block that is"
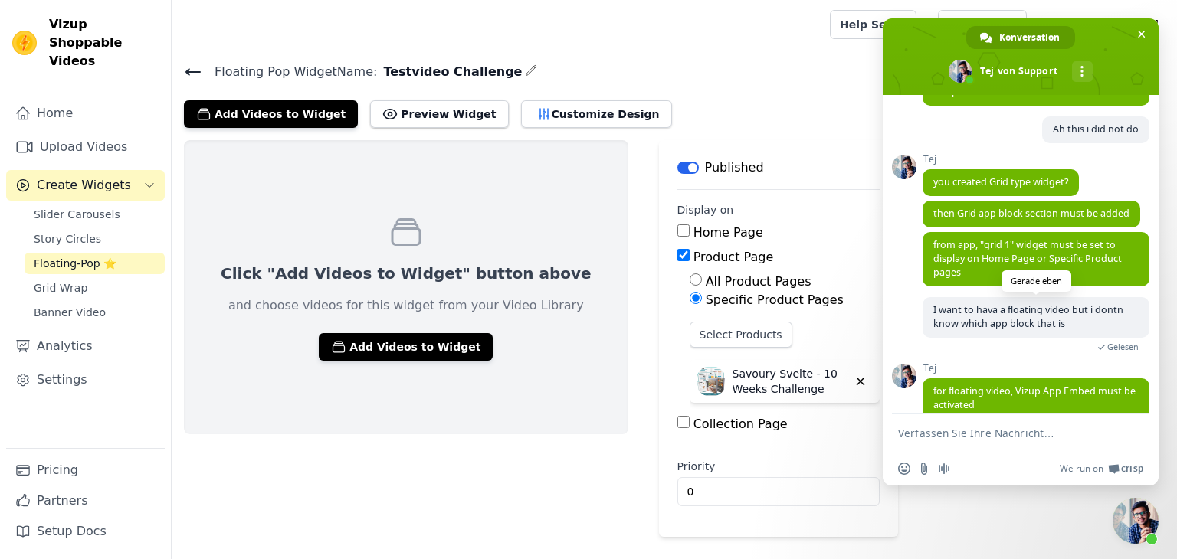
scroll to position [481, 0]
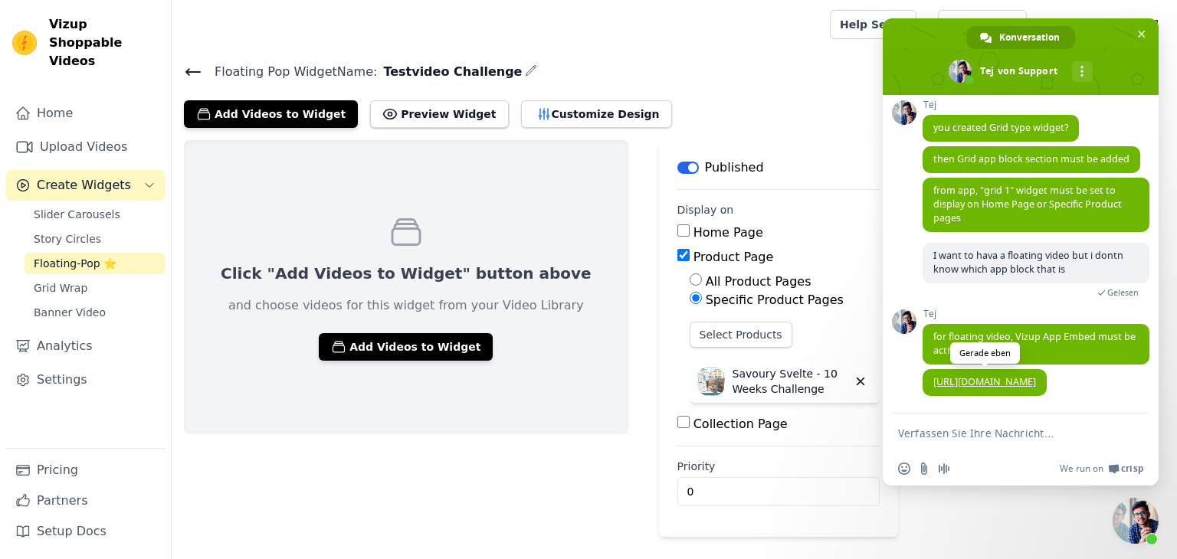
click at [980, 376] on link "[URL][DOMAIN_NAME]" at bounding box center [984, 382] width 103 height 13
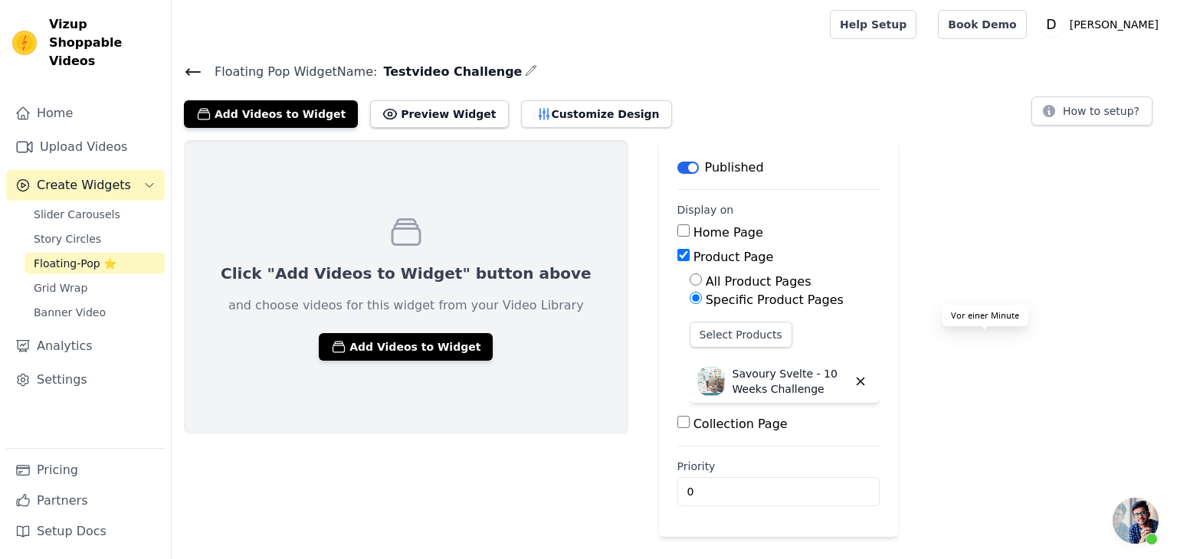
scroll to position [519, 0]
click at [1138, 520] on span "Chat öffnen" at bounding box center [1136, 521] width 46 height 46
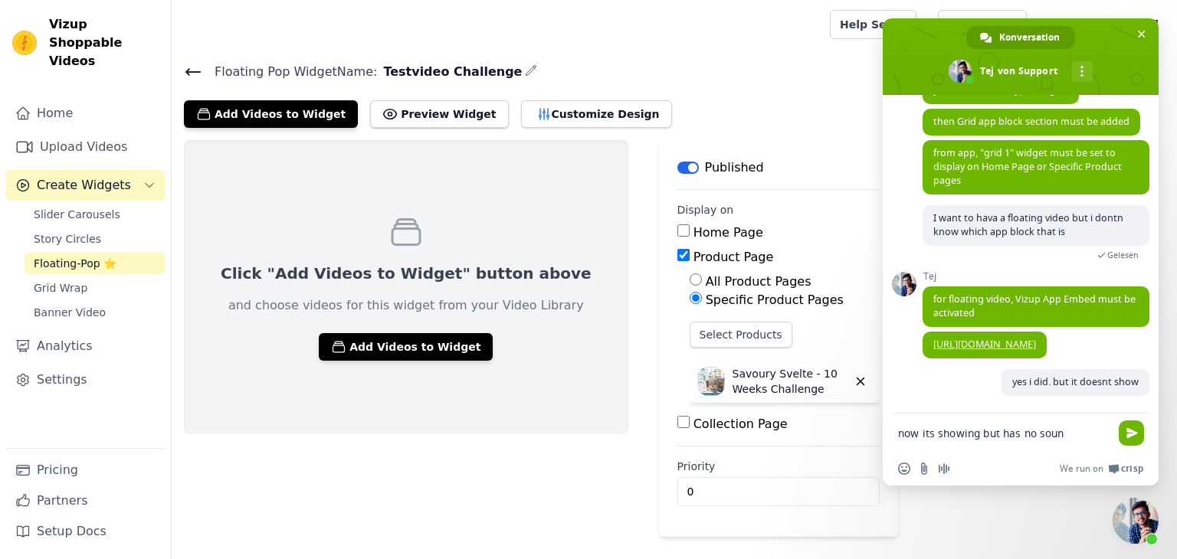
type textarea "now its showing but has no sound"
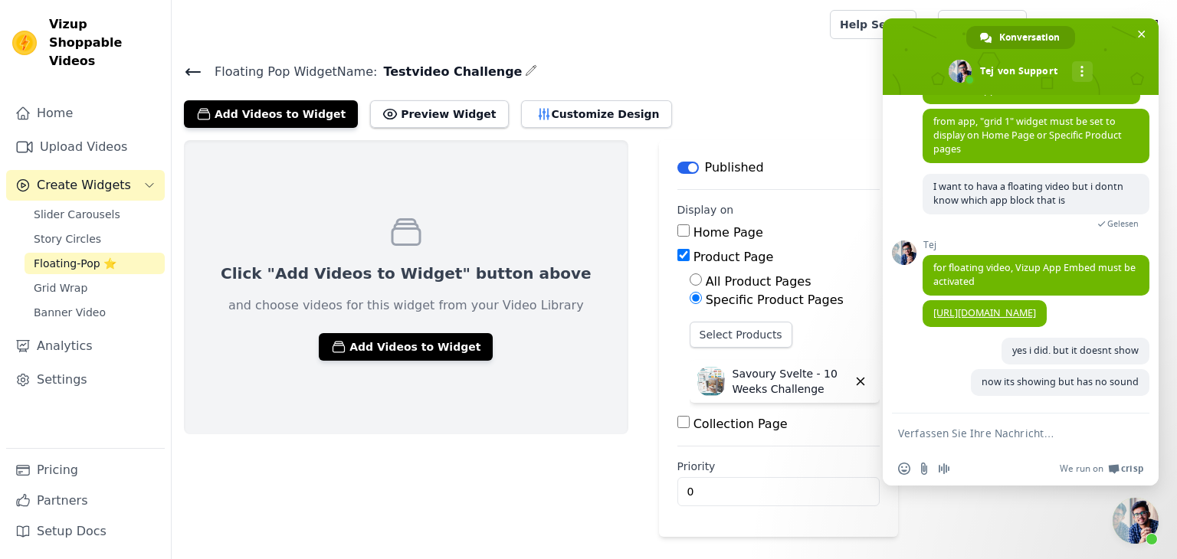
scroll to position [551, 0]
click at [564, 100] on button "Customize Design" at bounding box center [596, 114] width 151 height 28
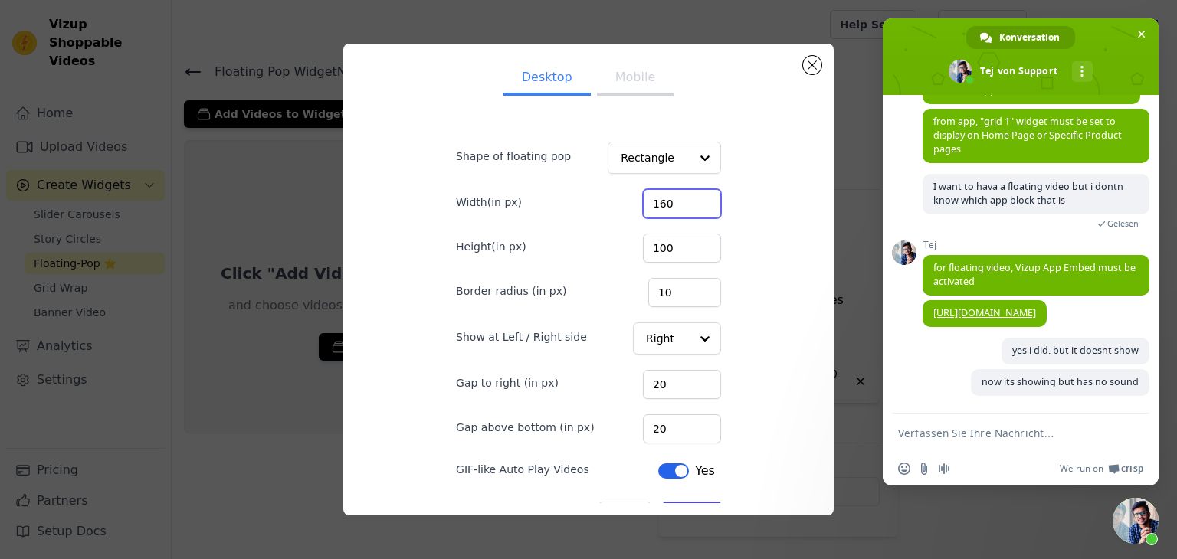
drag, startPoint x: 668, startPoint y: 208, endPoint x: 560, endPoint y: 216, distance: 108.4
click at [560, 216] on div "Width(in px) 160" at bounding box center [588, 202] width 265 height 32
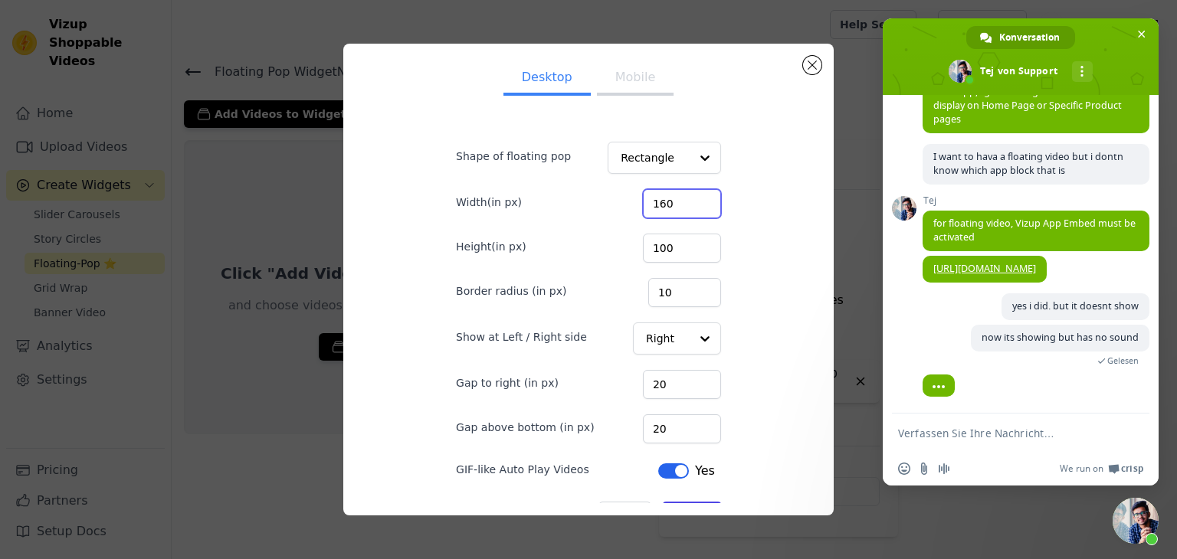
scroll to position [581, 0]
type input "300"
drag, startPoint x: 672, startPoint y: 251, endPoint x: 567, endPoint y: 234, distance: 106.3
click at [567, 234] on div "Height(in px) 100" at bounding box center [588, 247] width 265 height 32
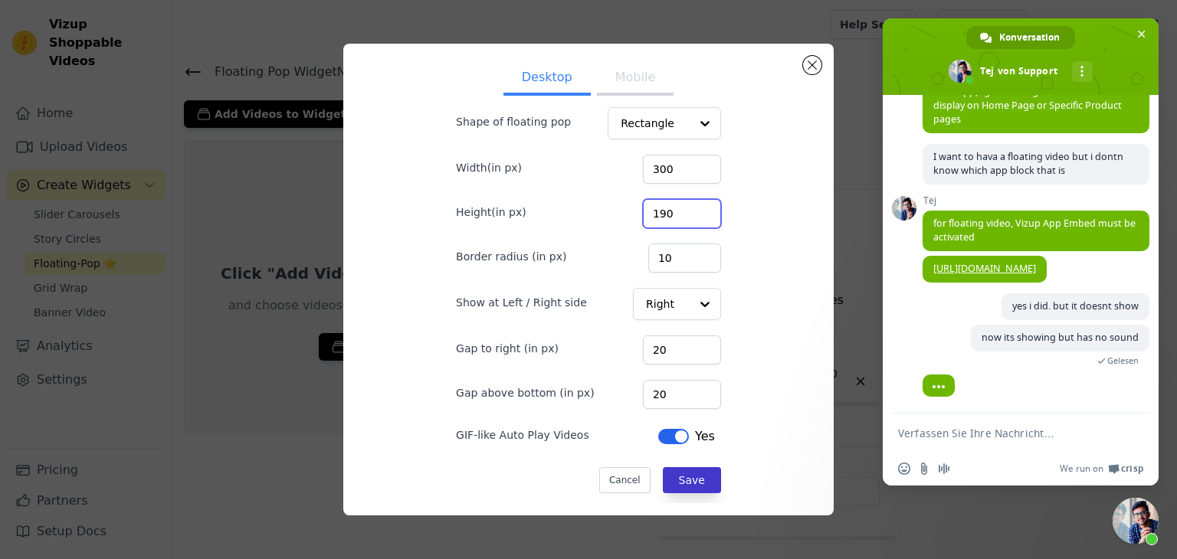
type input "190"
click at [697, 478] on button "Save" at bounding box center [692, 480] width 58 height 26
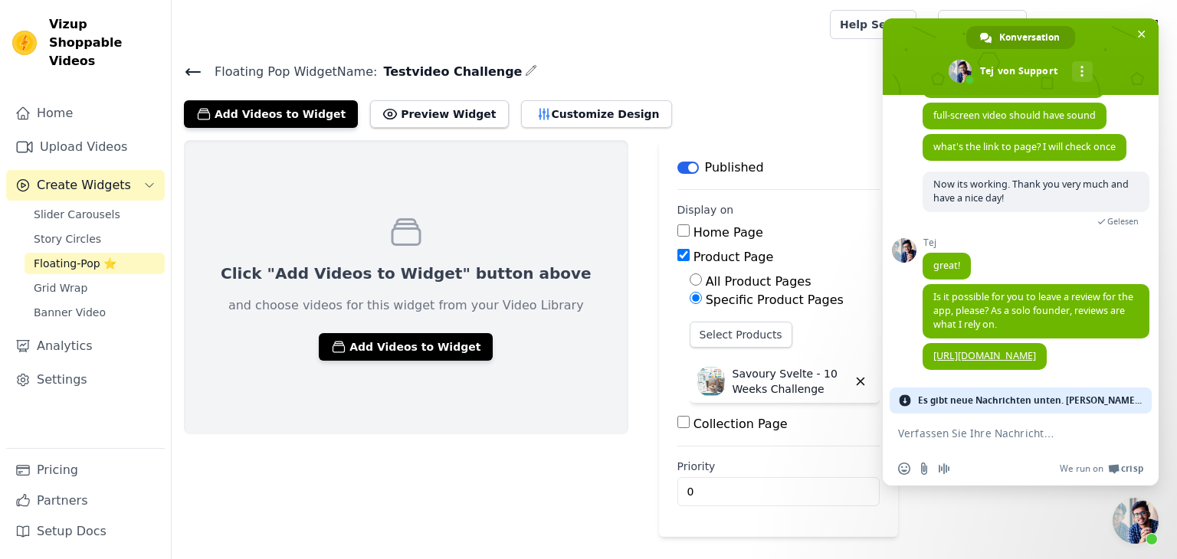
scroll to position [882, 0]
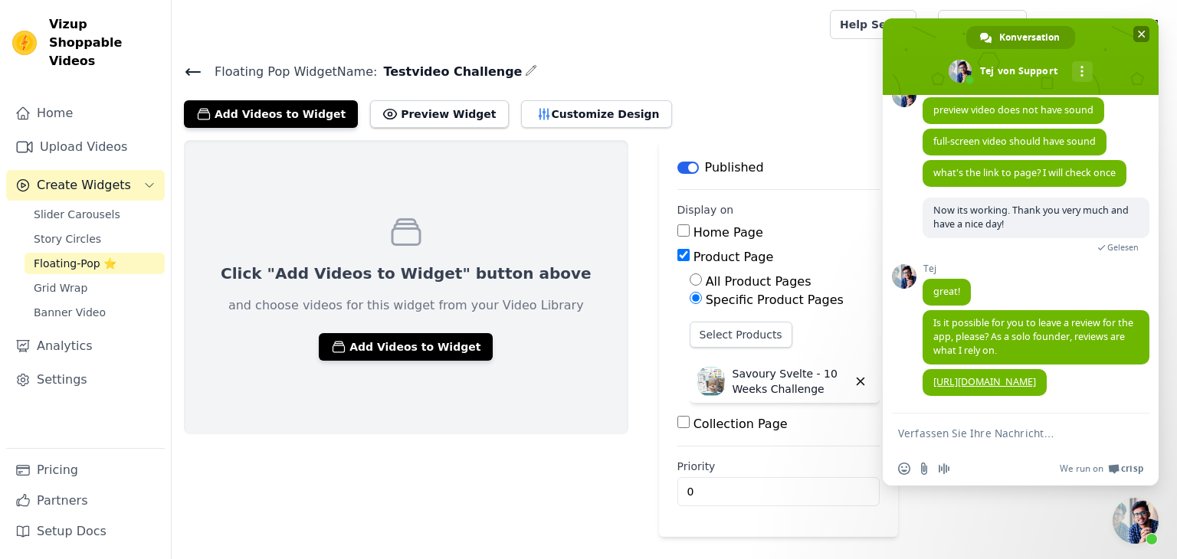
click at [1140, 34] on span "Chat schließen" at bounding box center [1142, 35] width 8 height 8
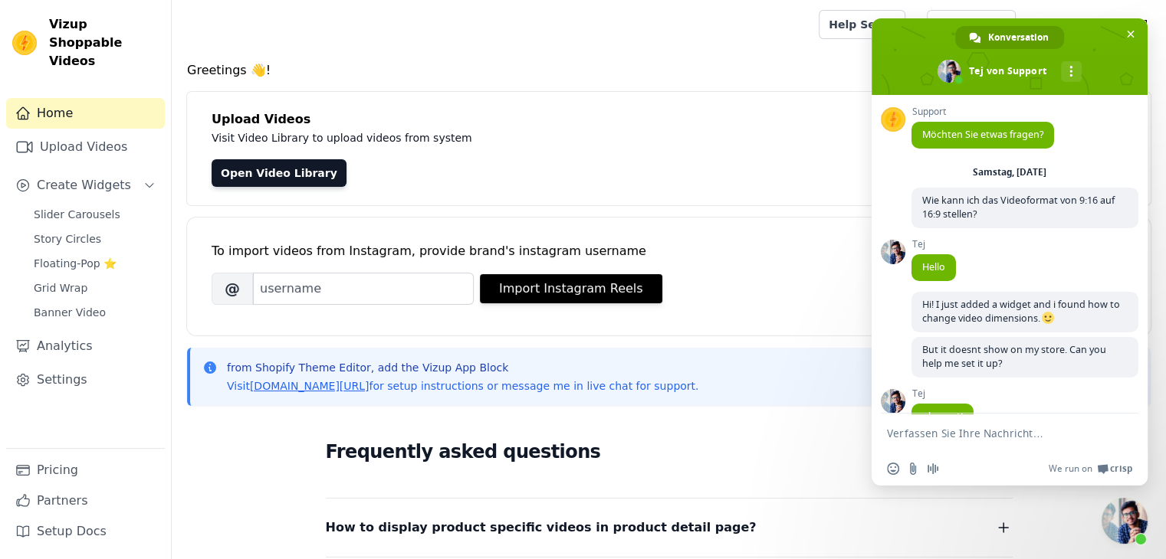
scroll to position [481, 0]
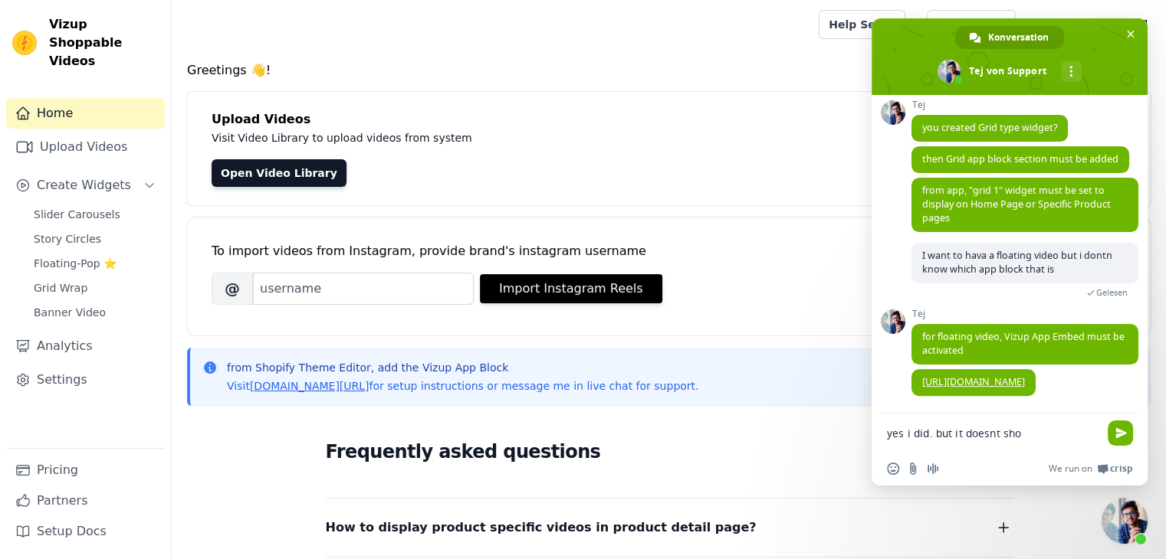
type textarea "yes i did. but it doesnt show"
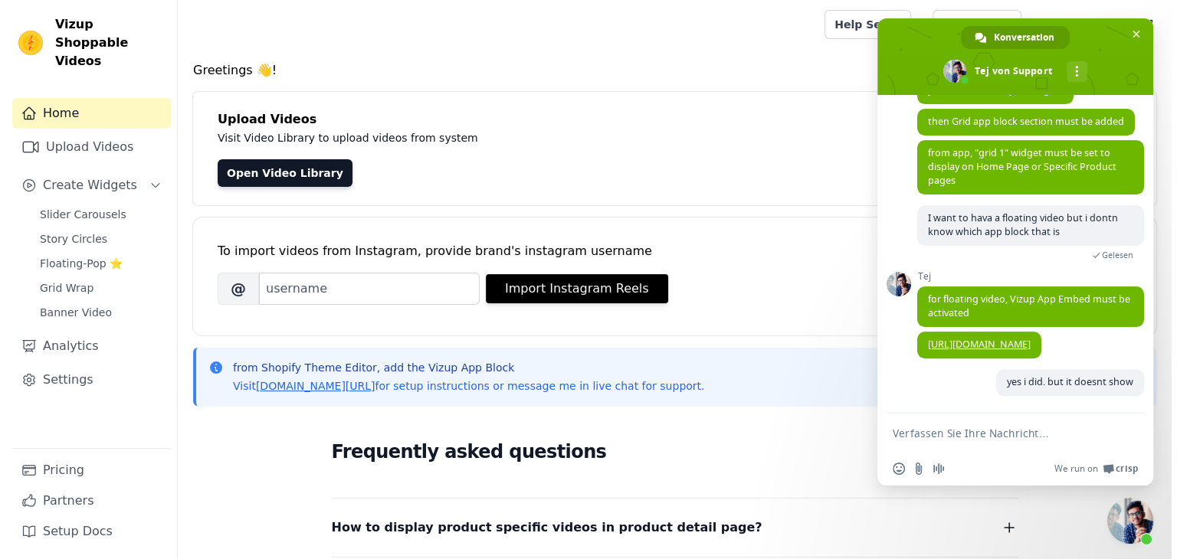
scroll to position [519, 0]
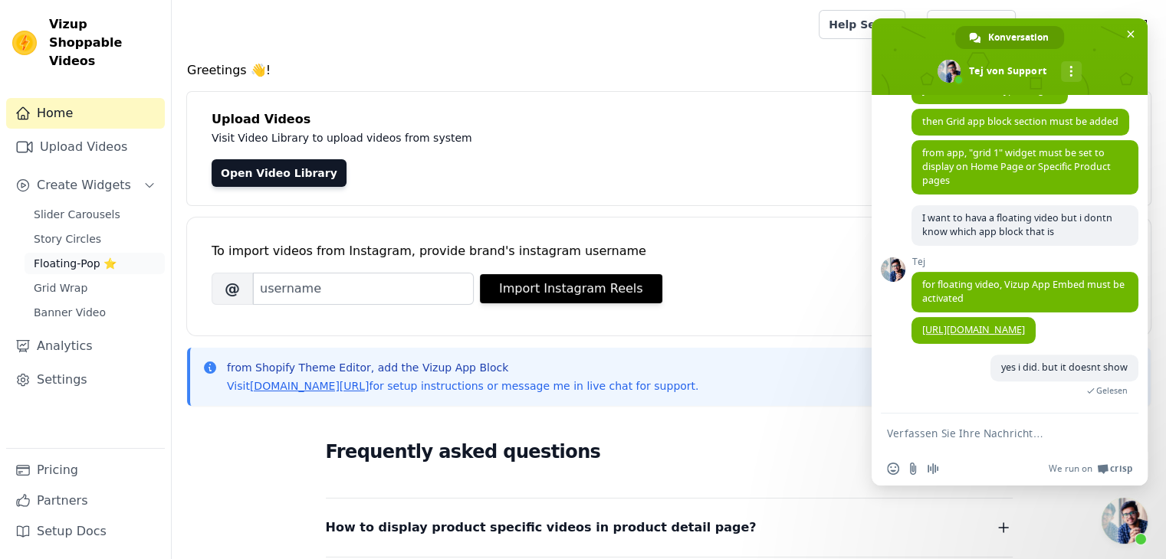
click at [74, 256] on span "Floating-Pop ⭐" at bounding box center [75, 263] width 83 height 15
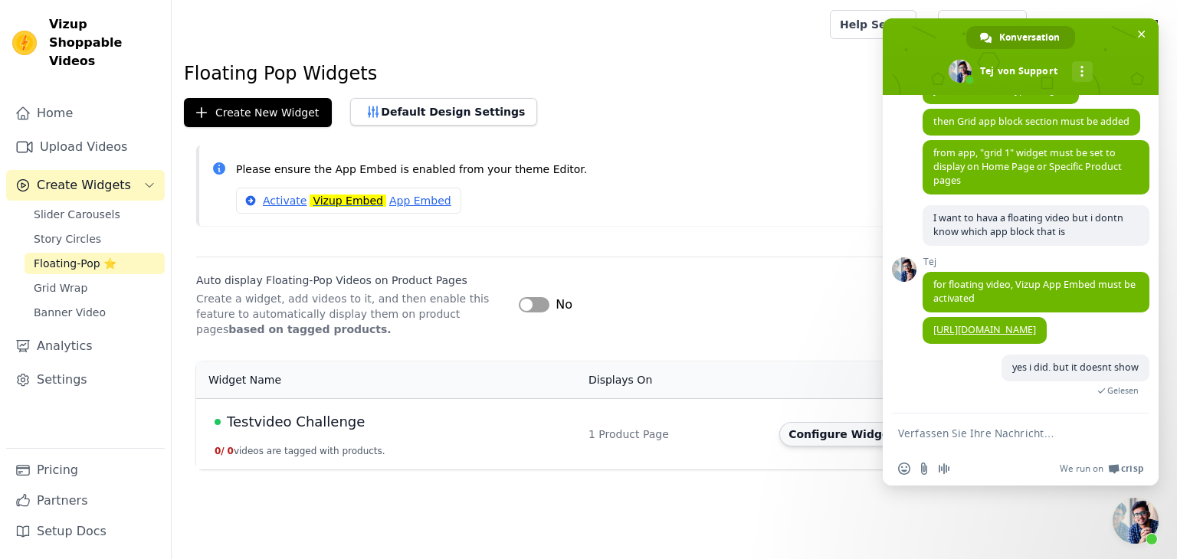
click at [791, 435] on button "Configure Widget" at bounding box center [841, 434] width 124 height 25
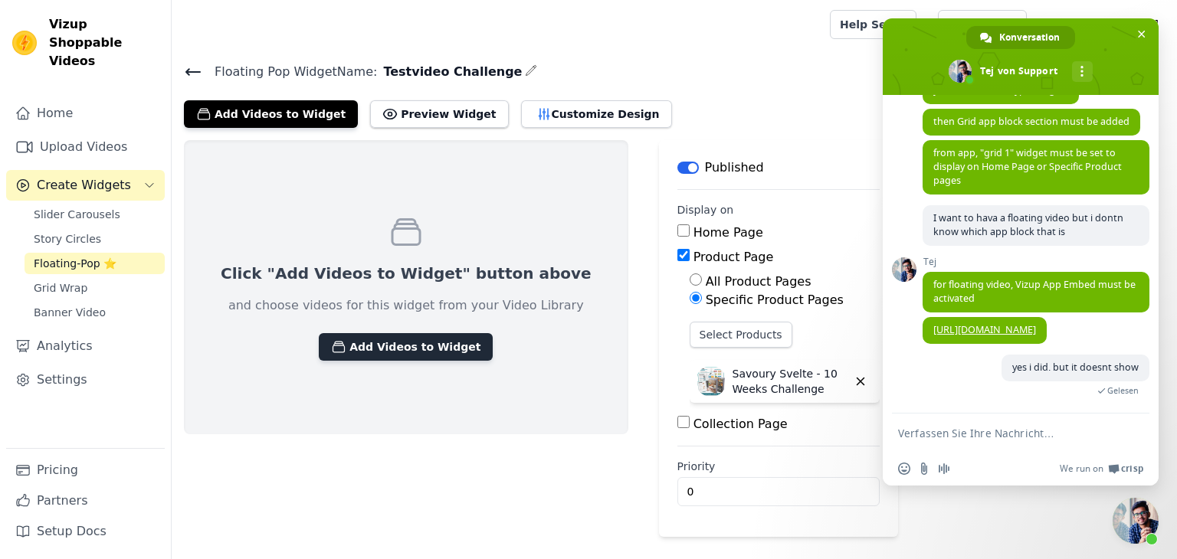
click at [377, 340] on button "Add Videos to Widget" at bounding box center [406, 347] width 174 height 28
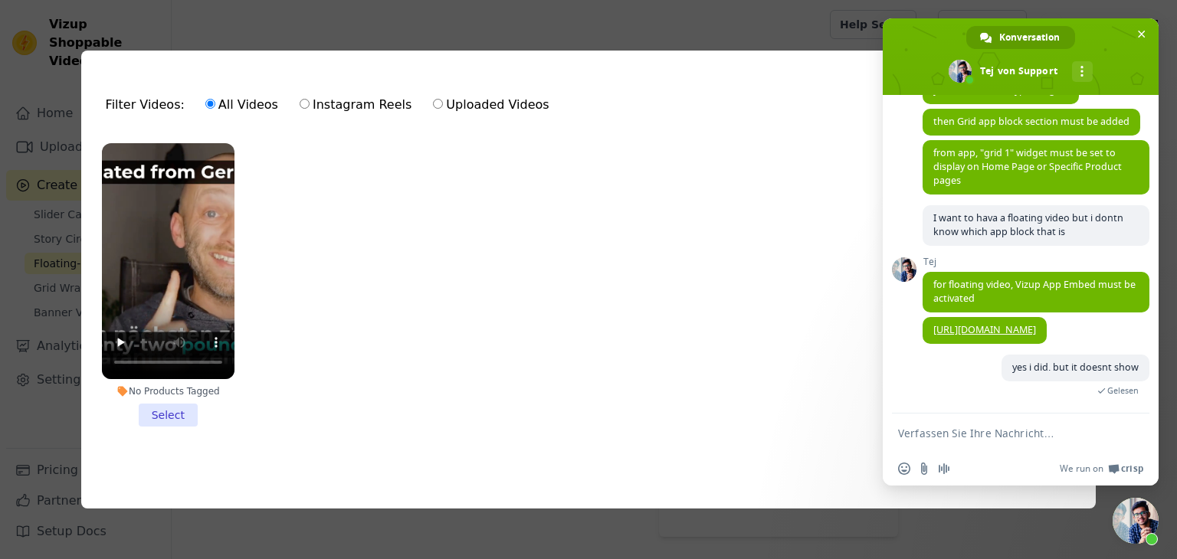
click at [175, 414] on li "No Products Tagged Select" at bounding box center [168, 285] width 133 height 284
click at [0, 0] on input "No Products Tagged Select" at bounding box center [0, 0] width 0 height 0
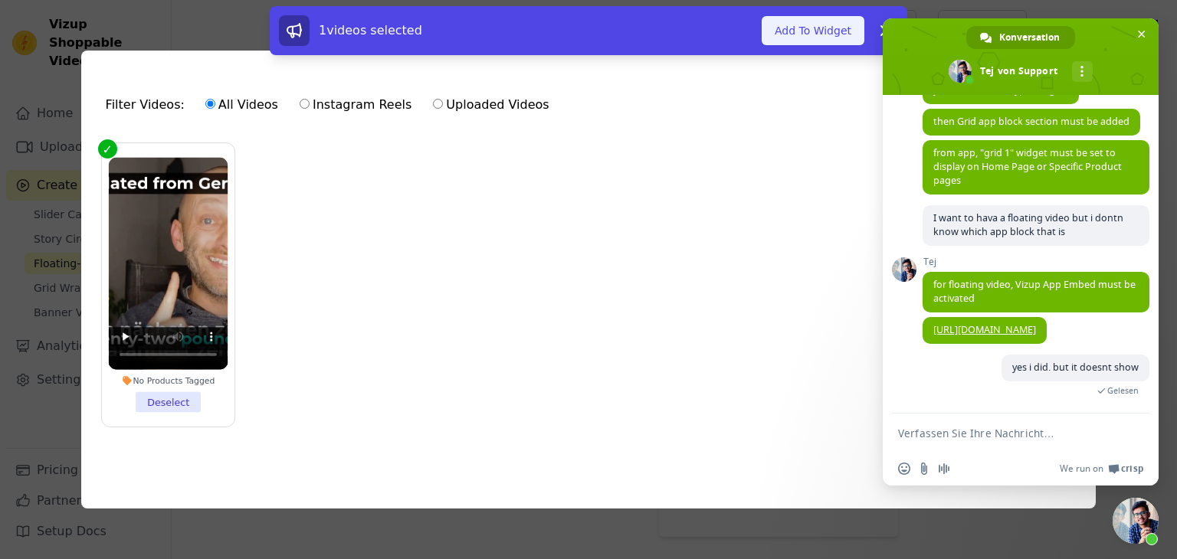
click at [782, 33] on button "Add To Widget" at bounding box center [813, 30] width 103 height 29
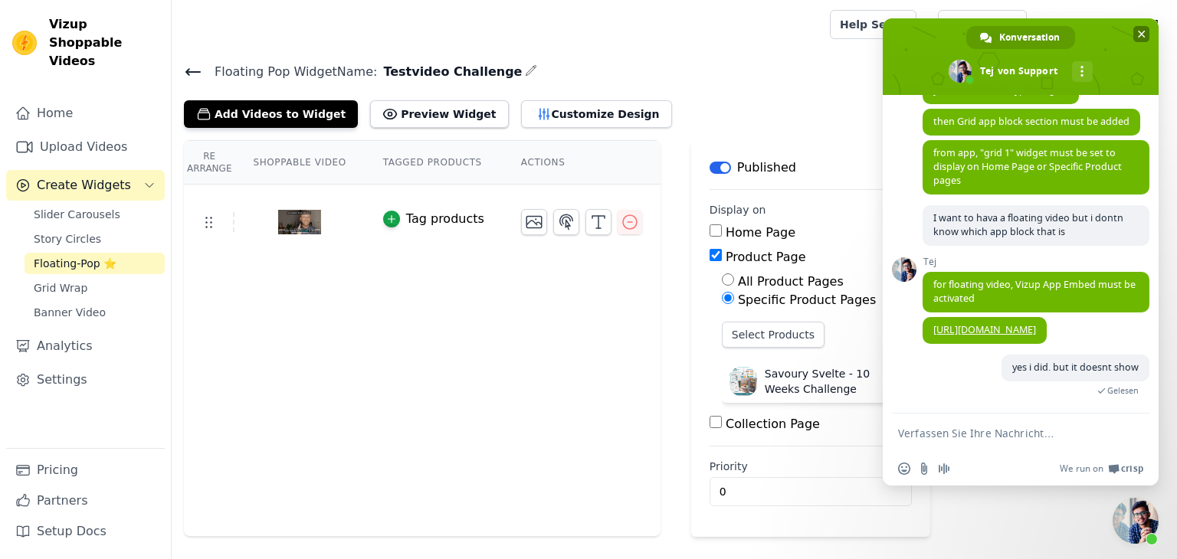
click at [1146, 38] on span "Chat schließen" at bounding box center [1141, 34] width 16 height 16
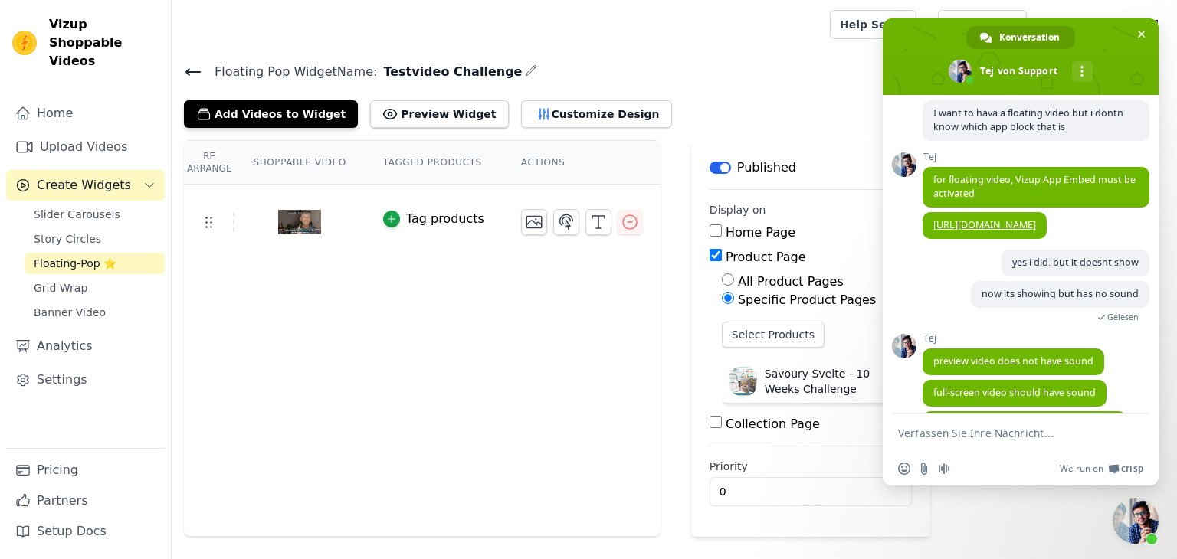
scroll to position [637, 0]
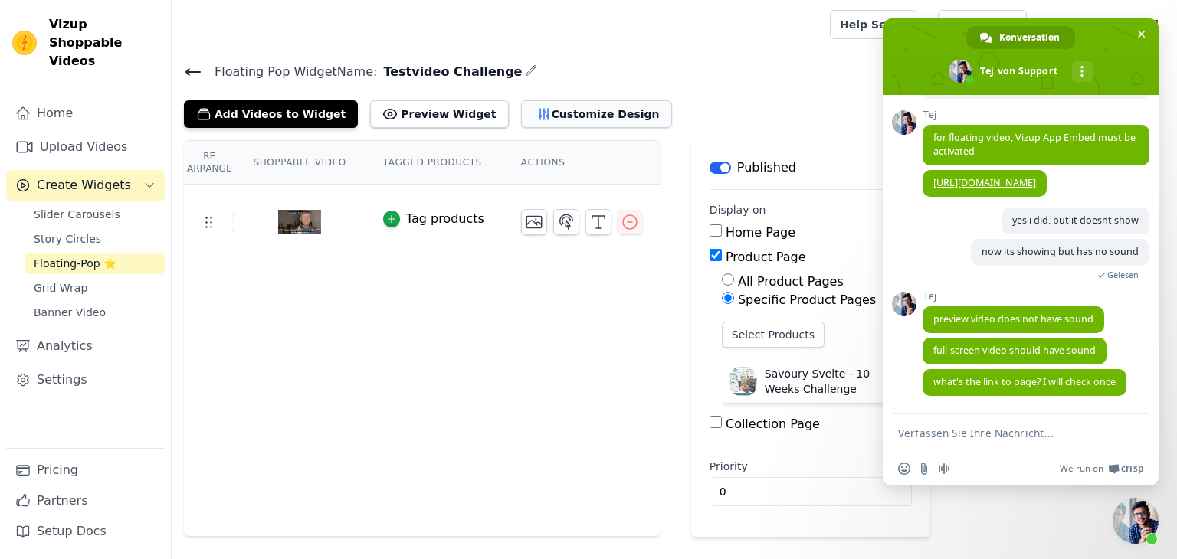
click at [579, 117] on button "Customize Design" at bounding box center [596, 114] width 151 height 28
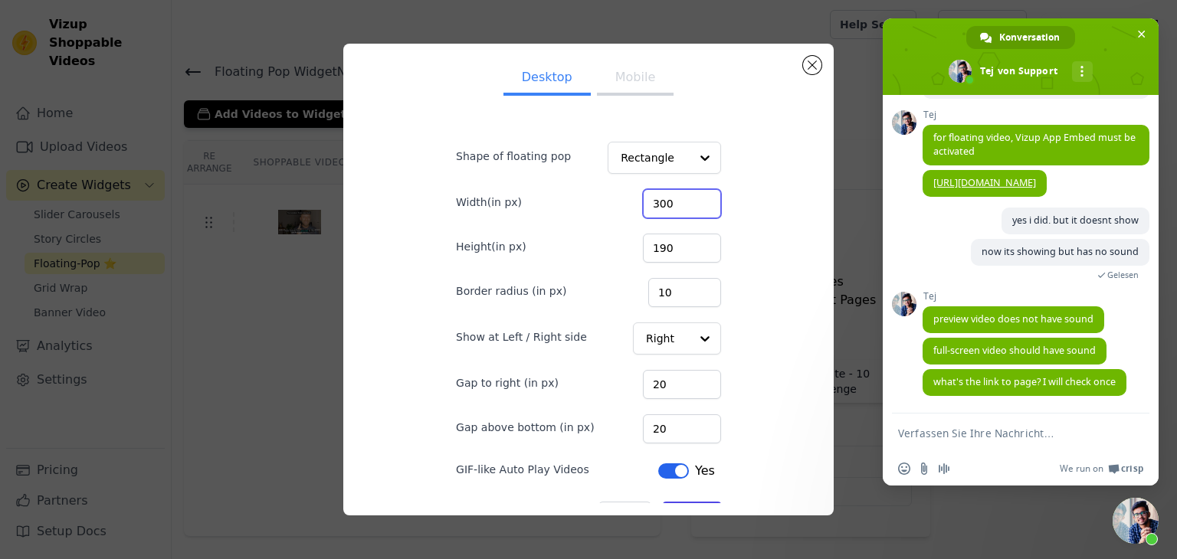
drag, startPoint x: 674, startPoint y: 206, endPoint x: 617, endPoint y: 203, distance: 57.6
click at [617, 203] on div "Width(in px) 300" at bounding box center [588, 202] width 265 height 32
type input "320"
click at [674, 502] on button "Save" at bounding box center [692, 515] width 58 height 26
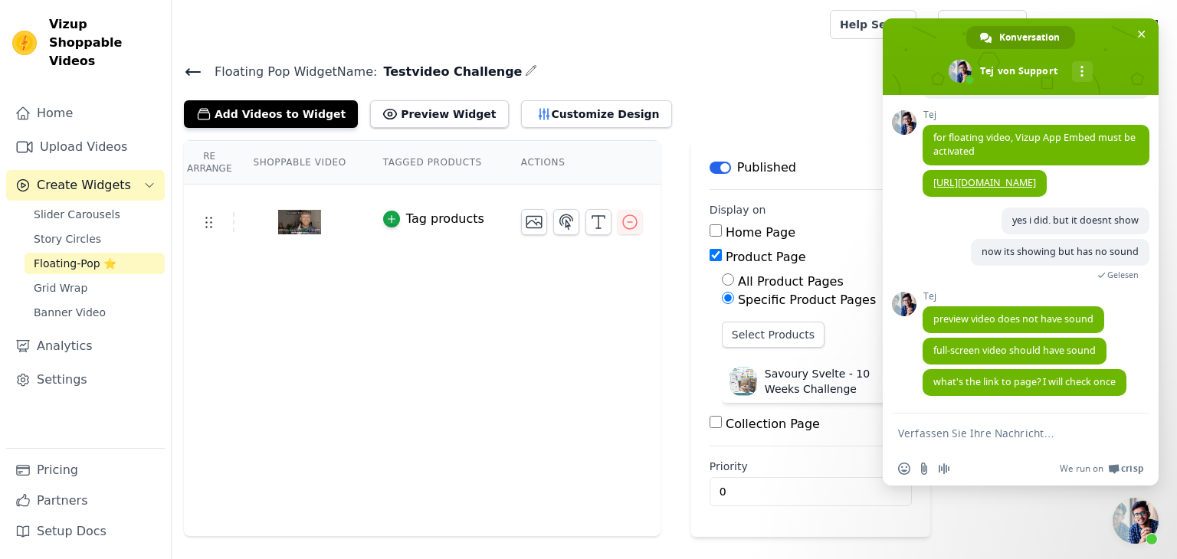
click at [957, 433] on textarea "Verfassen Sie Ihre Nachricht…" at bounding box center [1004, 434] width 212 height 14
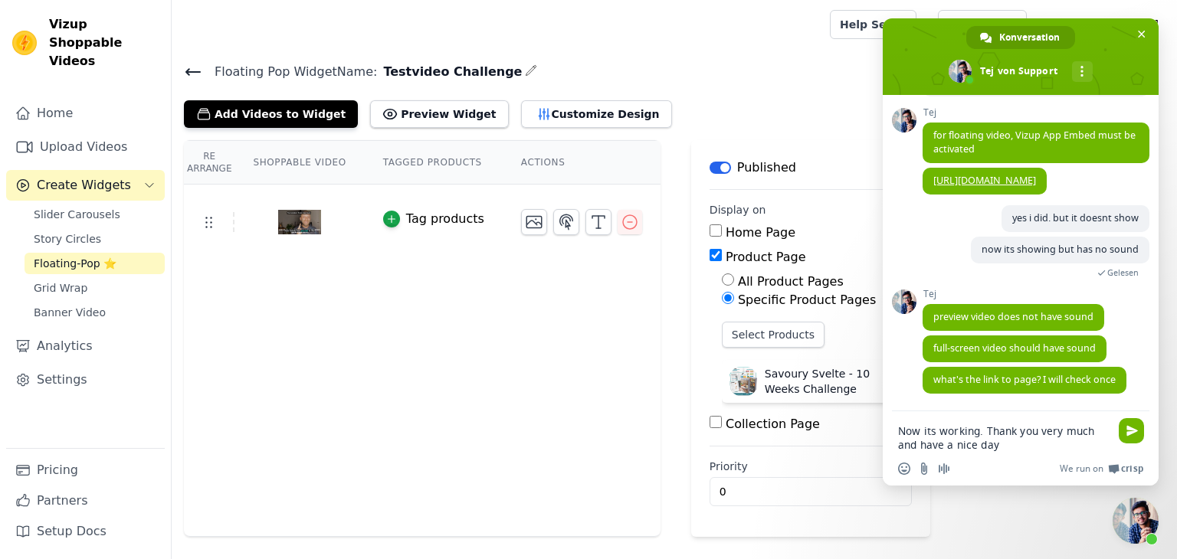
type textarea "Now its working. Thank you very much and have a nice day!"
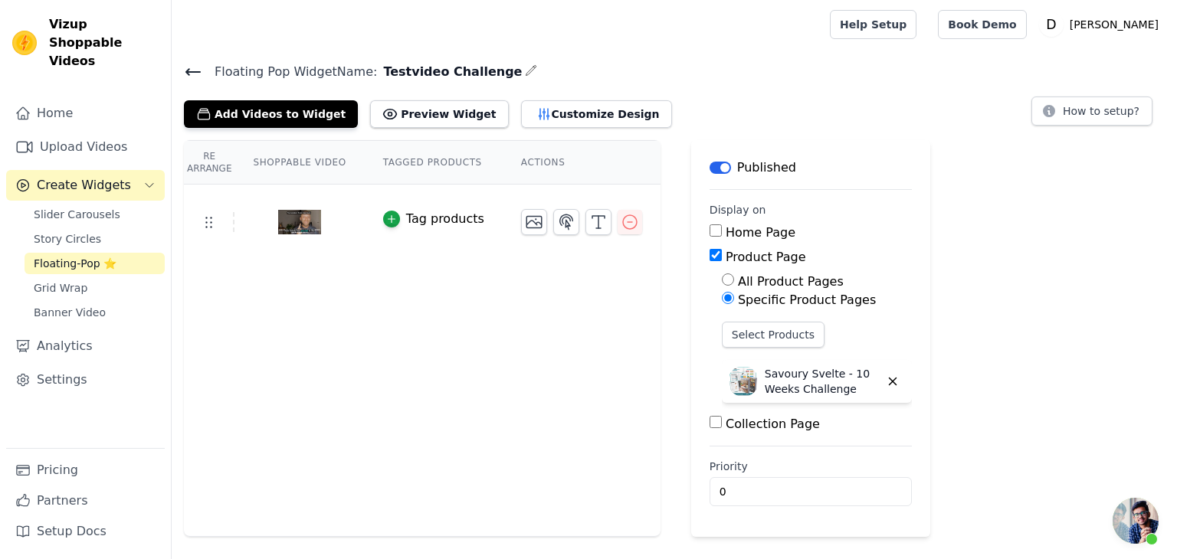
scroll to position [882, 0]
